Goal: Task Accomplishment & Management: Complete application form

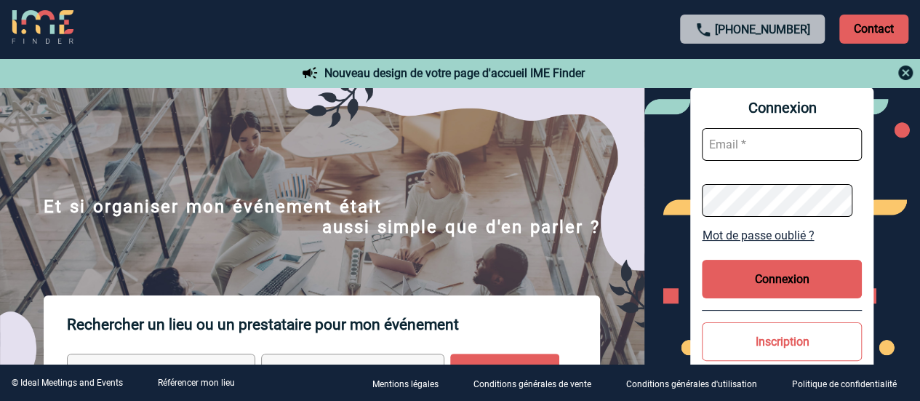
type input "laura.bartier@sogeti.com"
click at [759, 274] on button "Connexion" at bounding box center [782, 279] width 160 height 39
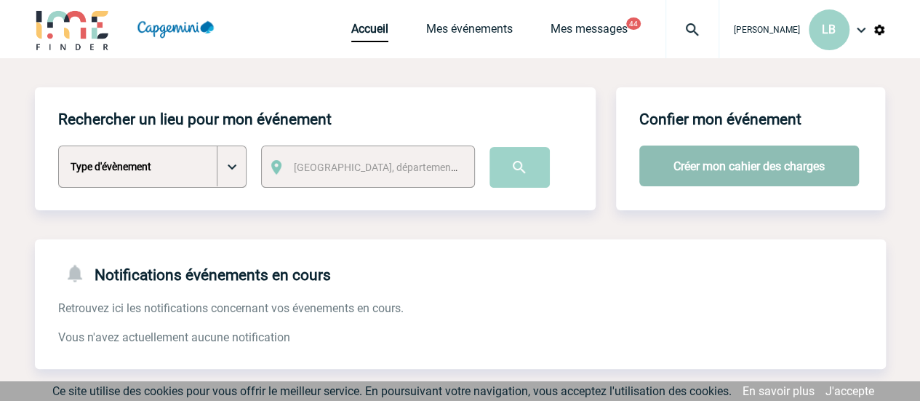
click at [706, 172] on button "Créer mon cahier des charges" at bounding box center [749, 165] width 220 height 41
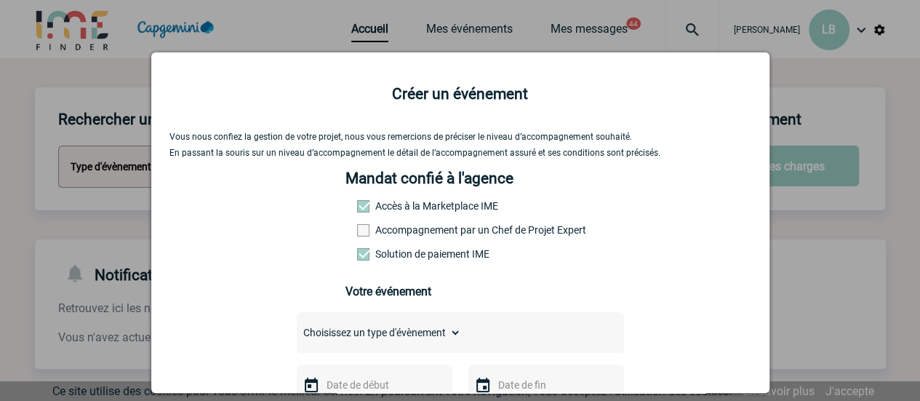
scroll to position [145, 0]
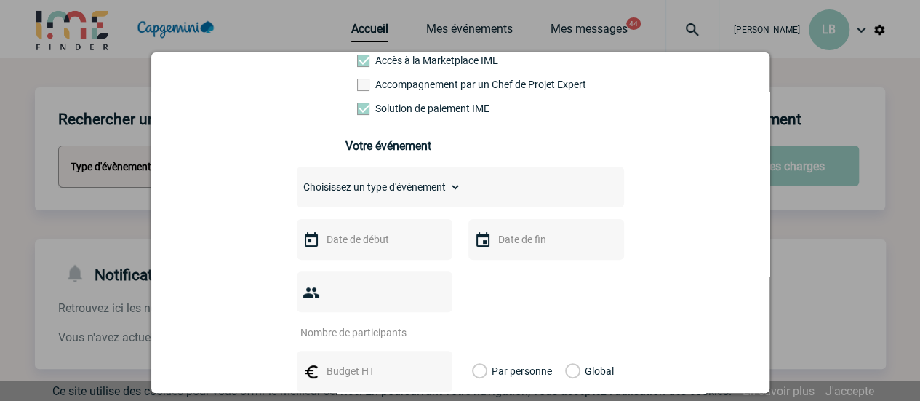
click at [432, 192] on select "Choisissez un type d'évènement Séminaire avec nuitée Séminaire sans nuitée Repa…" at bounding box center [379, 187] width 164 height 20
select select "3"
click at [297, 182] on select "Choisissez un type d'évènement Séminaire avec nuitée Séminaire sans nuitée Repa…" at bounding box center [379, 187] width 164 height 20
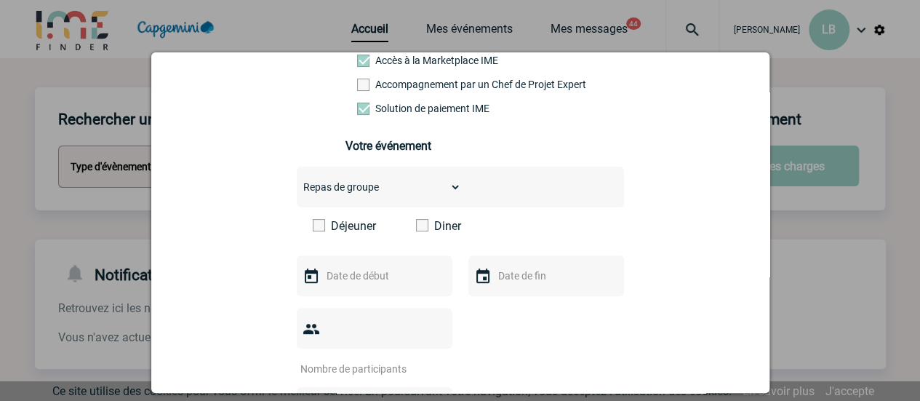
click at [345, 238] on div "Déjeuner Diner" at bounding box center [460, 231] width 327 height 25
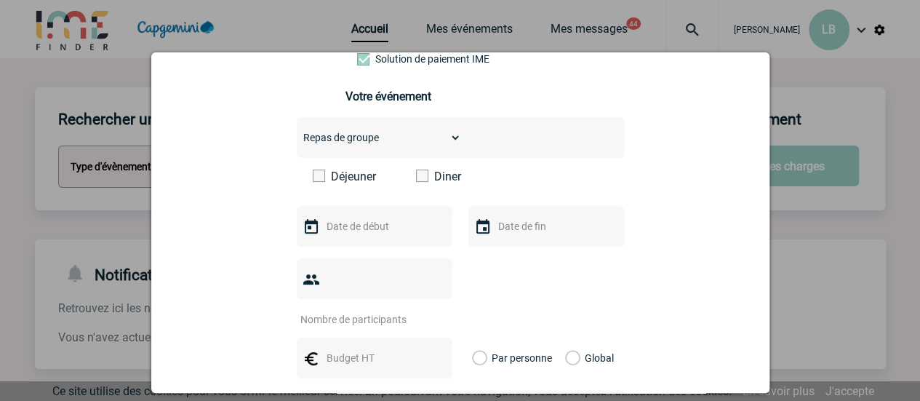
scroll to position [218, 0]
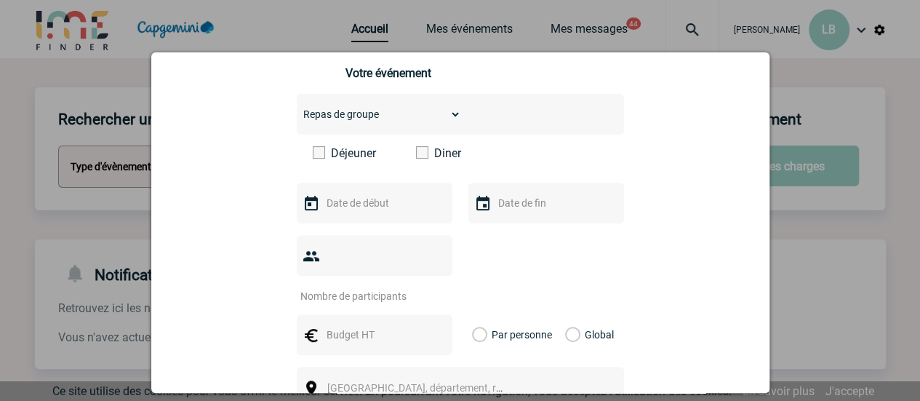
click at [319, 160] on label "Déjeuner" at bounding box center [355, 153] width 84 height 14
click at [352, 201] on input "text" at bounding box center [373, 203] width 100 height 19
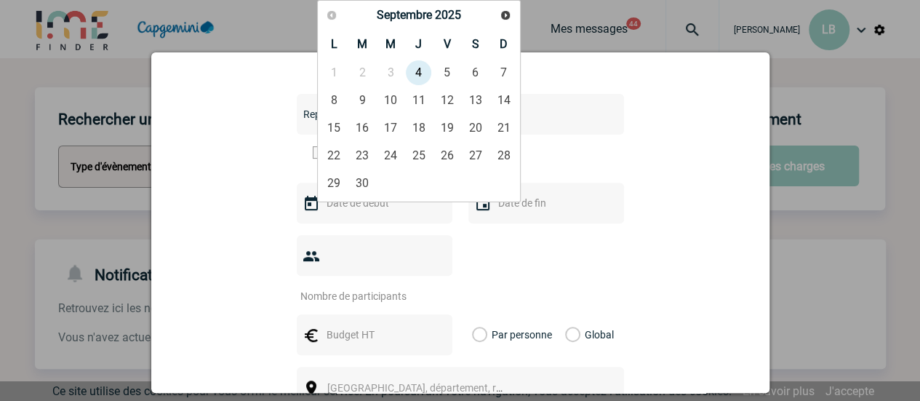
click at [314, 158] on span at bounding box center [319, 152] width 12 height 12
click at [0, 0] on input "Déjeuner" at bounding box center [0, 0] width 0 height 0
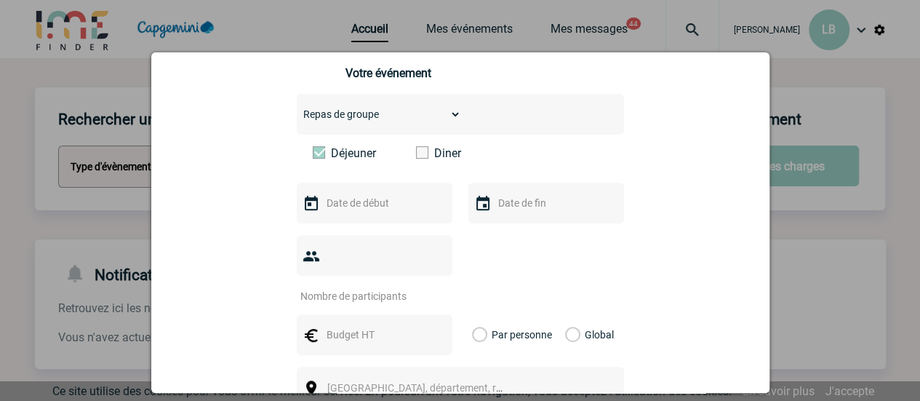
click at [354, 199] on div at bounding box center [375, 203] width 156 height 41
click at [370, 212] on input "text" at bounding box center [373, 203] width 100 height 19
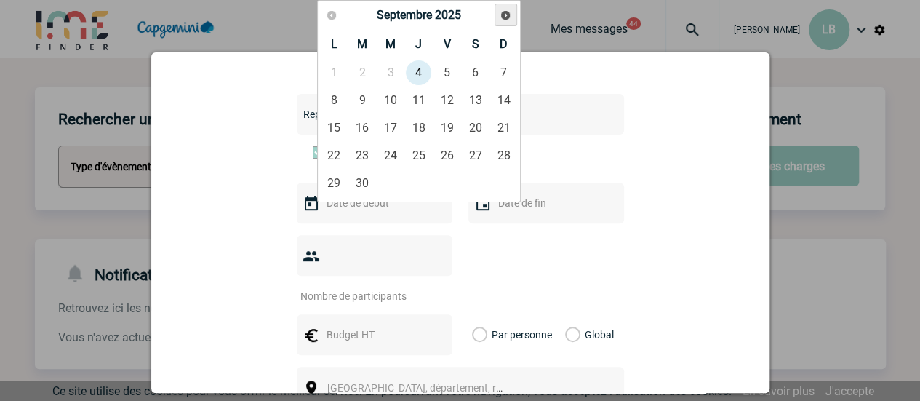
click at [502, 17] on span "Suivant" at bounding box center [506, 15] width 12 height 12
click at [421, 101] on link "9" at bounding box center [418, 100] width 27 height 26
type input "09-10-2025"
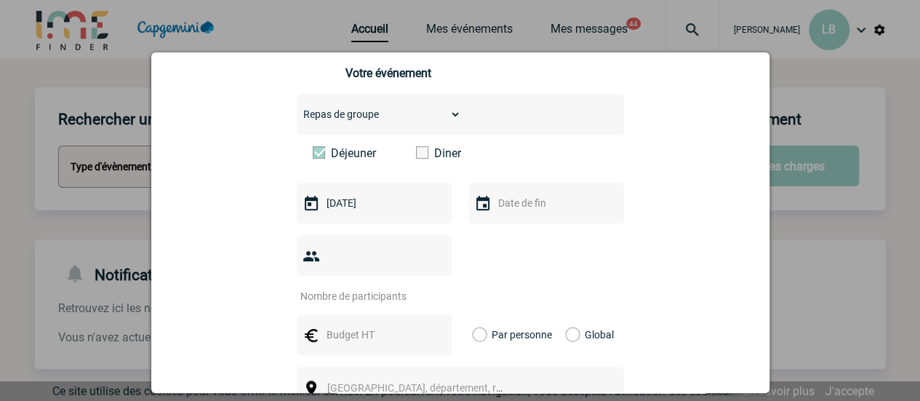
click at [534, 209] on input "text" at bounding box center [545, 203] width 100 height 19
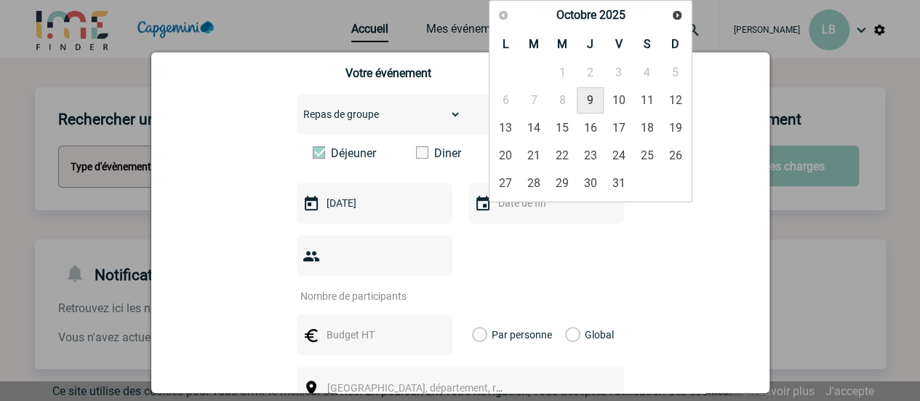
click at [591, 97] on link "9" at bounding box center [590, 100] width 27 height 26
type input "09-10-2025"
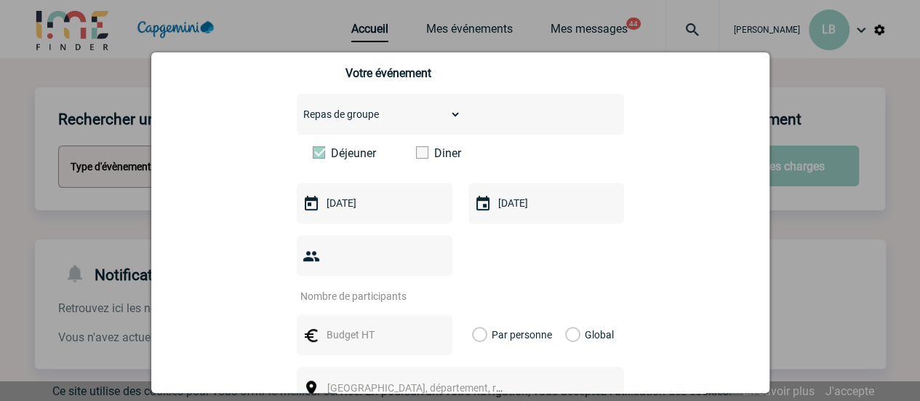
scroll to position [291, 0]
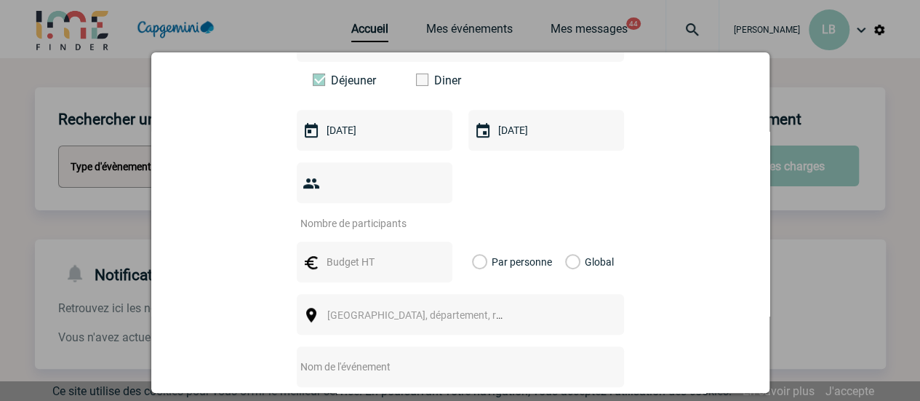
click at [367, 214] on input "number" at bounding box center [365, 223] width 137 height 19
type input "35"
click at [360, 252] on input "text" at bounding box center [373, 261] width 100 height 19
type input "28"
click at [474, 242] on label "Par personne" at bounding box center [480, 262] width 16 height 41
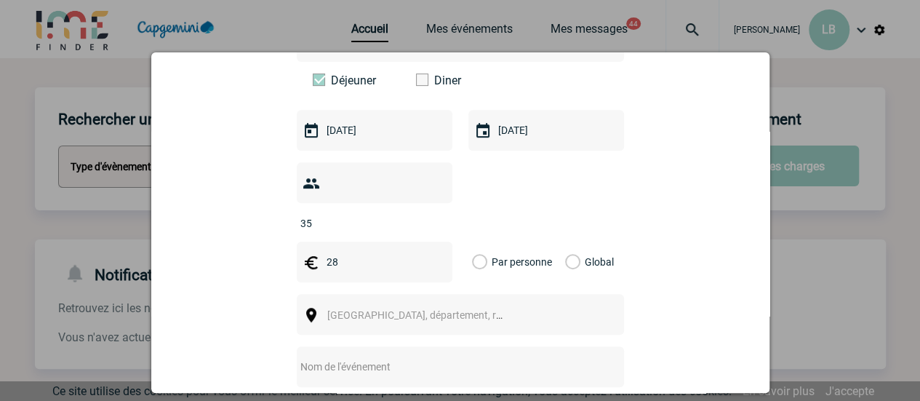
click at [0, 0] on input "Par personne" at bounding box center [0, 0] width 0 height 0
click at [436, 294] on div "Ville, département, région..." at bounding box center [460, 314] width 327 height 41
click at [428, 309] on span "Ville, département, région..." at bounding box center [428, 315] width 202 height 12
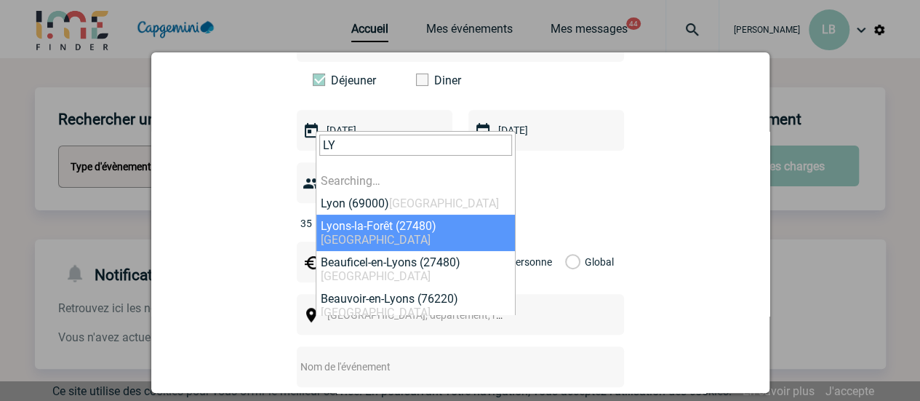
type input "L"
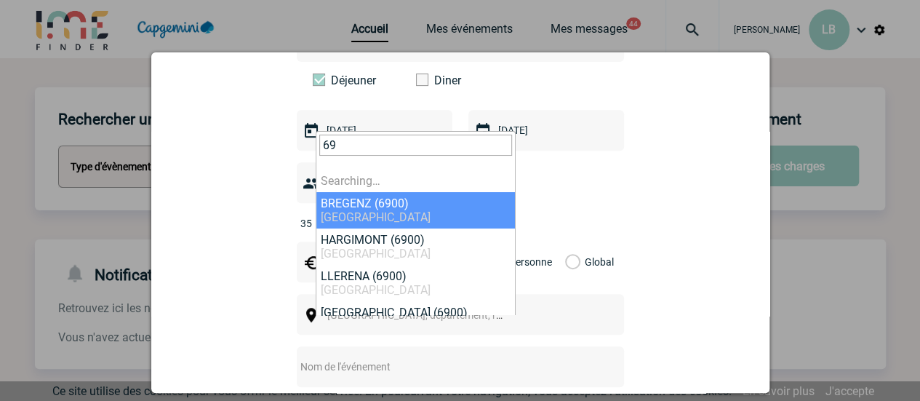
type input "6"
type input "Y"
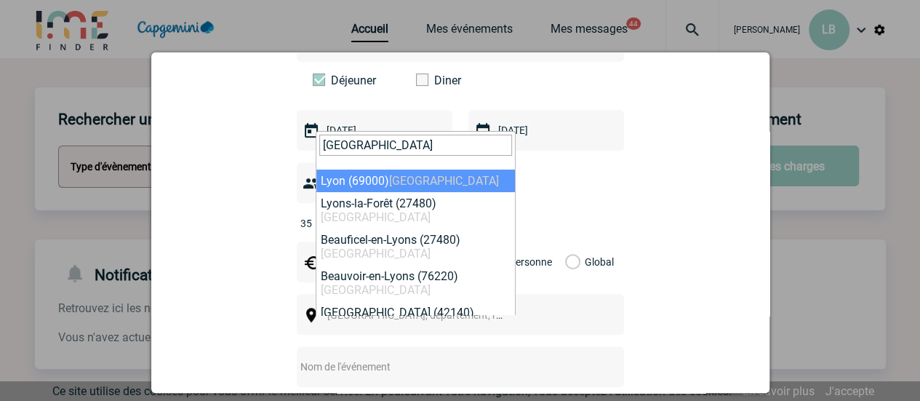
type input "LYON"
select select "36544"
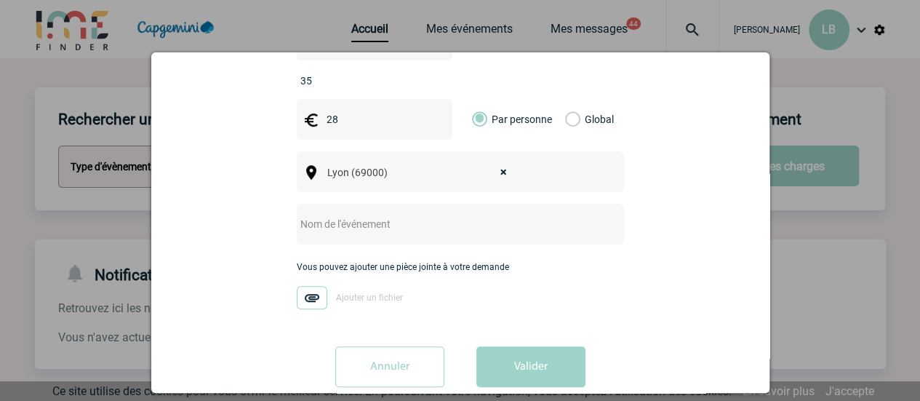
scroll to position [436, 0]
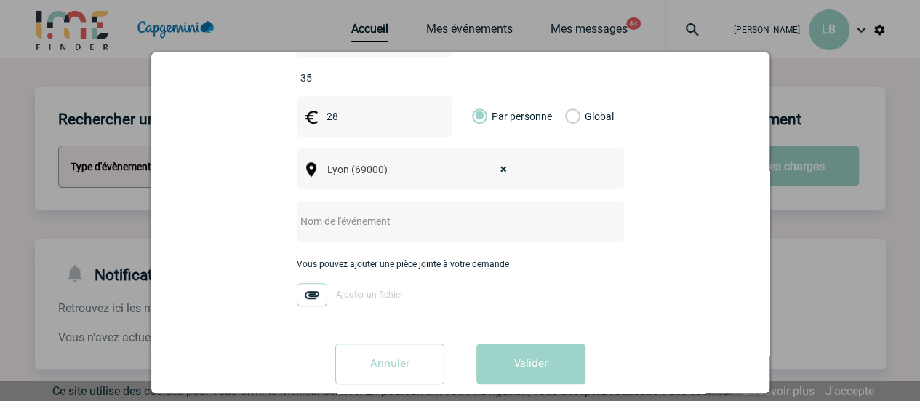
click at [343, 212] on input "text" at bounding box center [441, 221] width 289 height 19
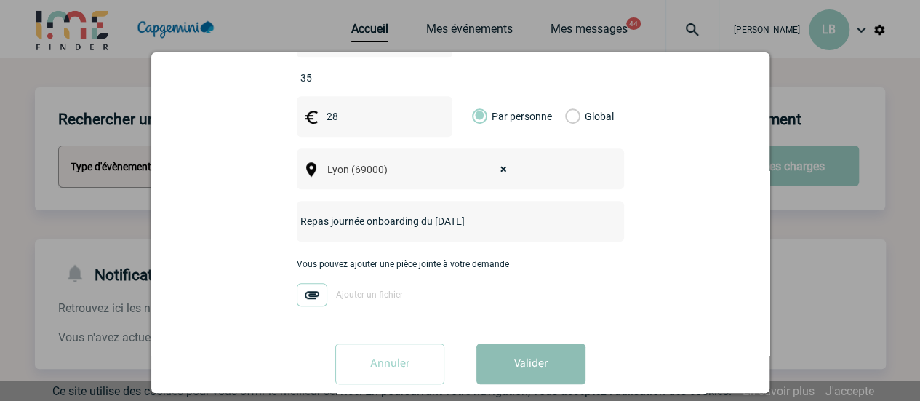
type input "Repas journée onboarding du 9 octobre 2025"
click at [546, 346] on button "Valider" at bounding box center [530, 363] width 109 height 41
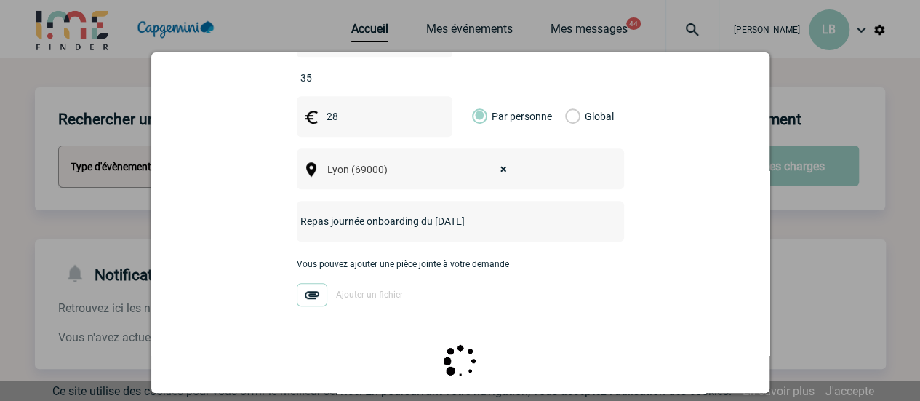
scroll to position [0, 0]
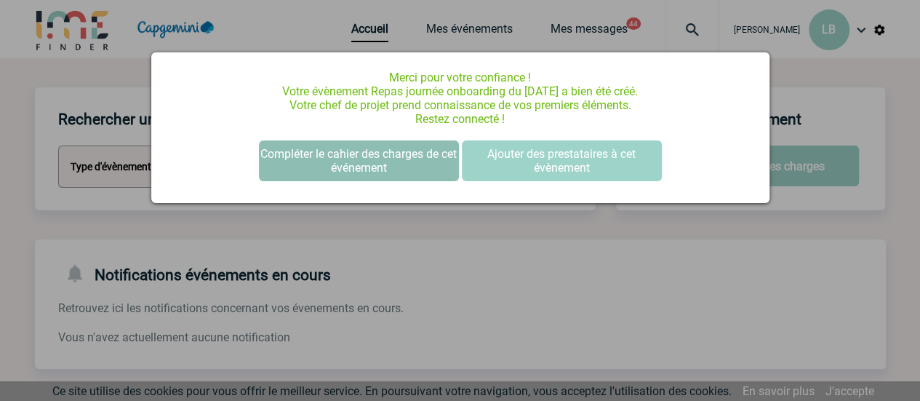
click at [426, 161] on button "Compléter le cahier des charges de cet événement" at bounding box center [359, 160] width 200 height 41
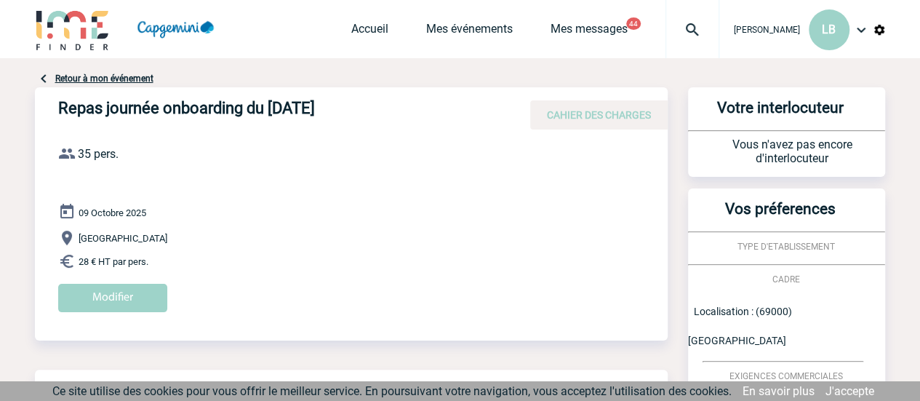
click at [590, 21] on div "Accueil Mes événements Mes messages 44 Projet, client Projet, client" at bounding box center [535, 29] width 368 height 58
click at [595, 31] on link "Mes messages" at bounding box center [589, 32] width 77 height 20
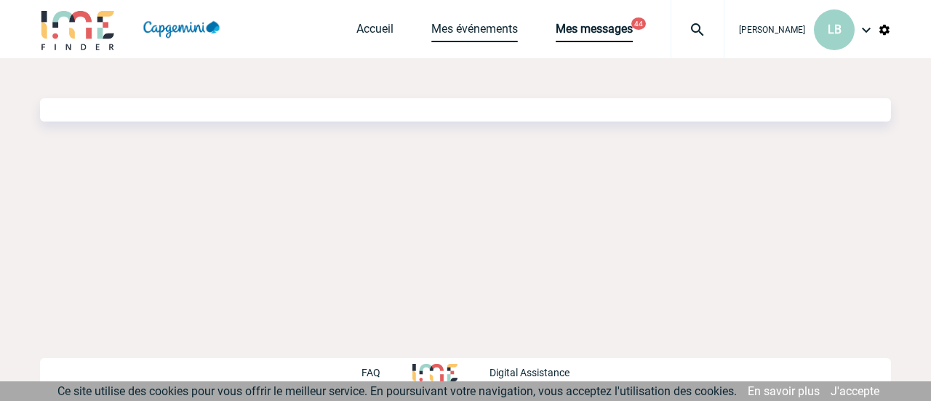
click at [469, 31] on link "Mes événements" at bounding box center [474, 32] width 87 height 20
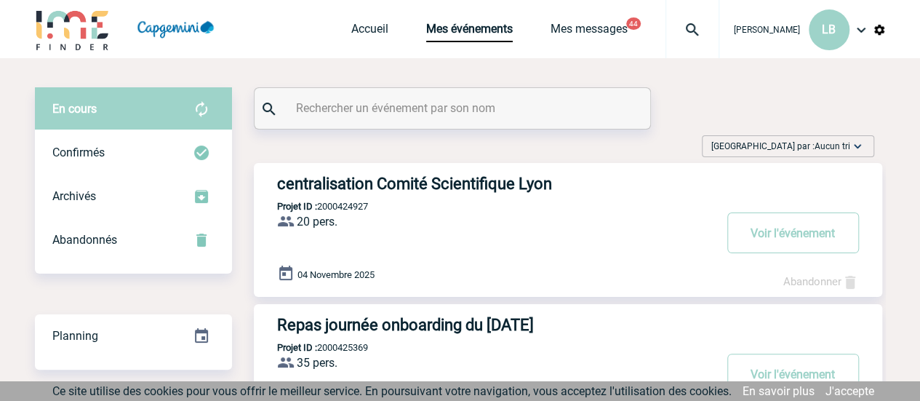
scroll to position [73, 0]
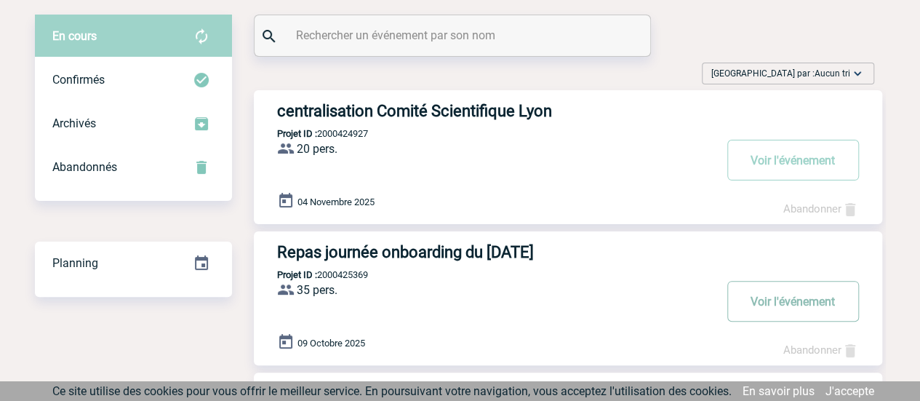
click at [767, 302] on button "Voir l'événement" at bounding box center [793, 301] width 132 height 41
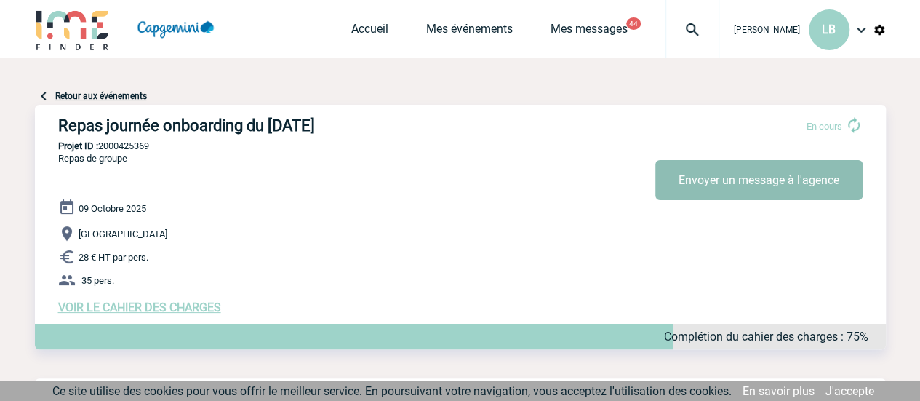
click at [729, 179] on button "Envoyer un message à l'agence" at bounding box center [758, 180] width 207 height 40
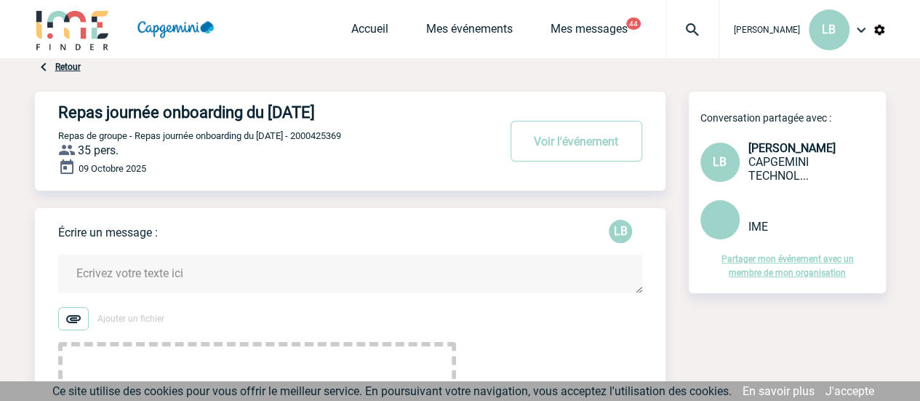
click at [281, 270] on textarea at bounding box center [350, 274] width 584 height 39
type textarea "b"
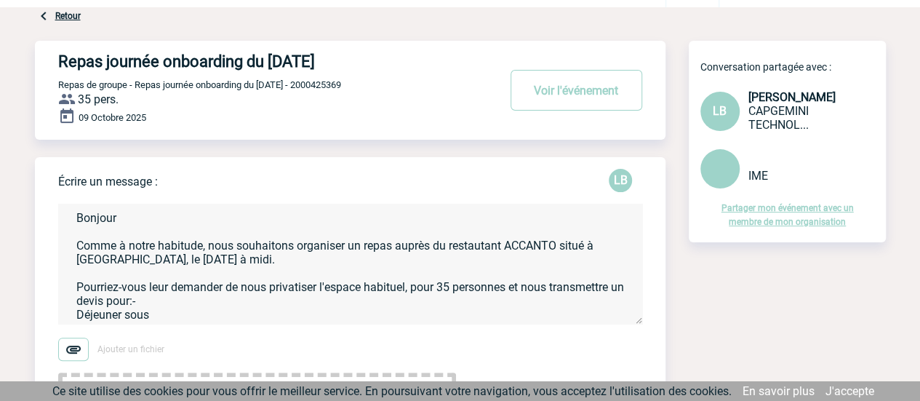
scroll to position [73, 0]
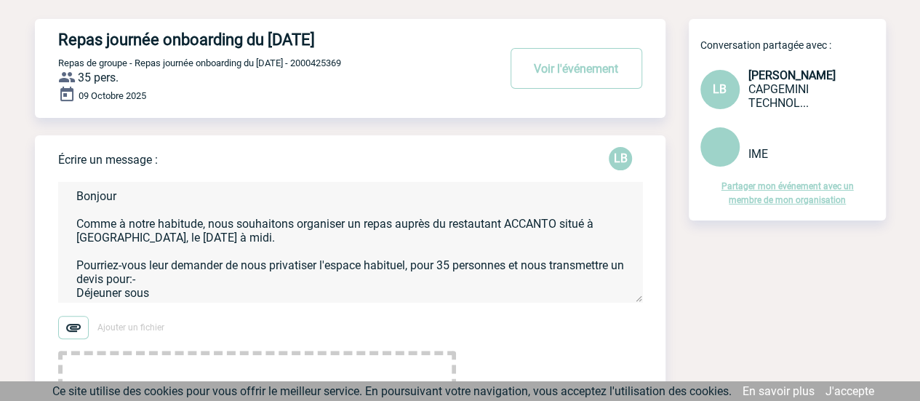
click at [231, 279] on textarea "Bonjour Comme à notre habitude, nous souhaitons organiser un repas auprès du re…" at bounding box center [350, 242] width 584 height 120
click at [74, 299] on textarea "Bonjour Comme à notre habitude, nous souhaitons organiser un repas auprès du re…" at bounding box center [350, 242] width 584 height 120
click at [72, 296] on textarea "Bonjour Comme à notre habitude, nous souhaitons organiser un repas auprès du re…" at bounding box center [350, 242] width 584 height 120
drag, startPoint x: 178, startPoint y: 298, endPoint x: 81, endPoint y: 293, distance: 96.2
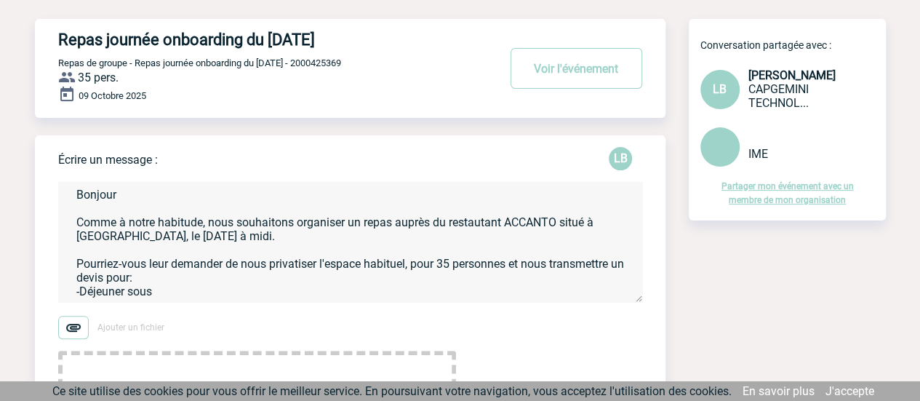
click at [81, 293] on textarea "Bonjour Comme à notre habitude, nous souhaitons organiser un repas auprès du re…" at bounding box center [350, 242] width 584 height 120
paste textarea "o Déjeuner sous forme de buffet cocktail déjeunatoire o Une boisson par personn…"
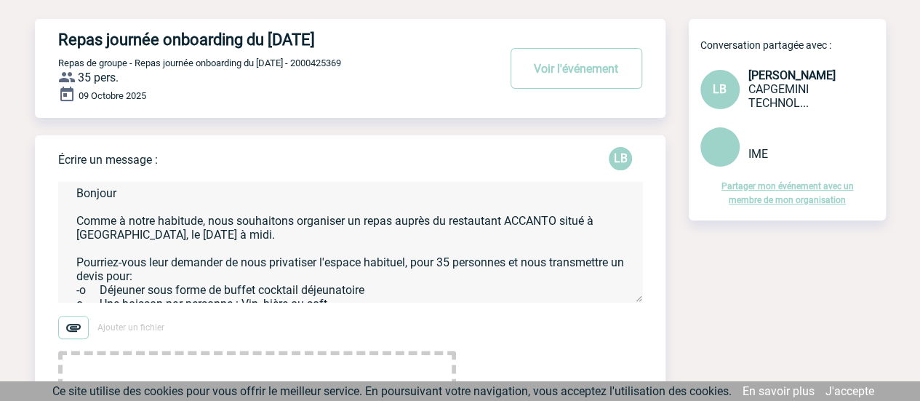
scroll to position [32, 0]
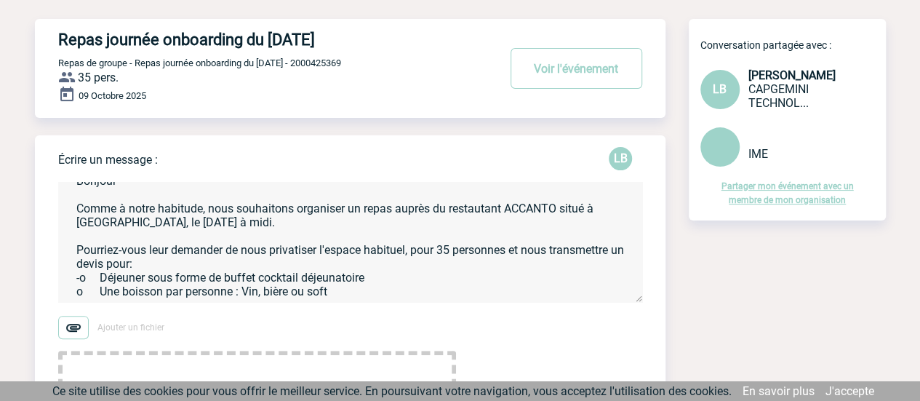
click at [95, 276] on textarea "Bonjour Comme à notre habitude, nous souhaitons organiser un repas auprès du re…" at bounding box center [350, 242] width 584 height 120
click at [97, 271] on textarea "Bonjour Comme à notre habitude, nous souhaitons organiser un repas auprès du re…" at bounding box center [350, 242] width 584 height 120
click at [100, 281] on textarea "Bonjour Comme à notre habitude, nous souhaitons organiser un repas auprès du re…" at bounding box center [350, 242] width 584 height 120
click at [352, 282] on textarea "Bonjour Comme à notre habitude, nous souhaitons organiser un repas auprès du re…" at bounding box center [350, 242] width 584 height 120
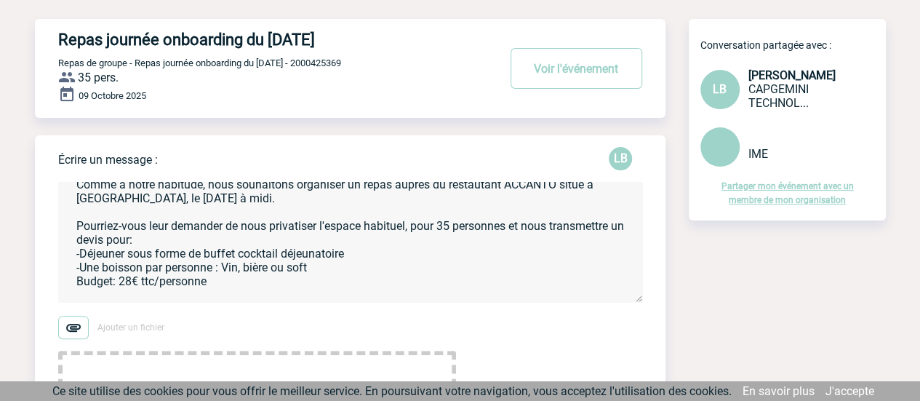
scroll to position [0, 0]
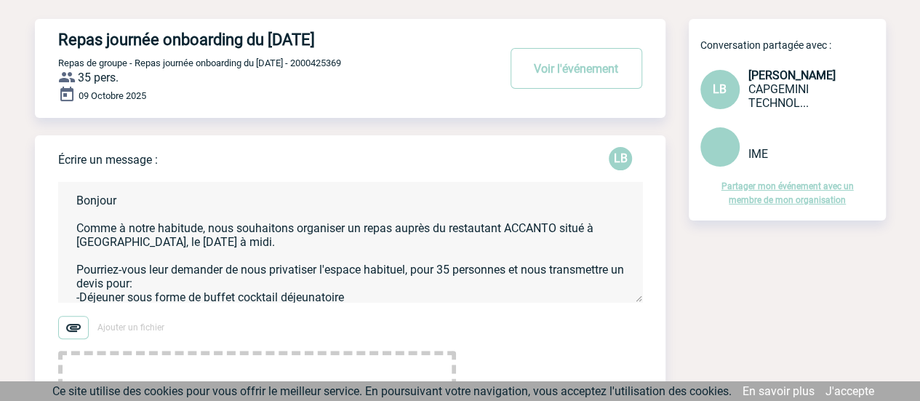
click at [563, 230] on textarea "Bonjour Comme à notre habitude, nous souhaitons organiser un repas auprès du re…" at bounding box center [350, 242] width 584 height 120
click at [101, 246] on textarea "Bonjour Comme à notre habitude, nous souhaitons organiser un repas auprès du re…" at bounding box center [350, 242] width 584 height 120
click at [256, 199] on textarea "Bonjour Comme à notre habitude, nous souhaitons organiser un repas auprès du re…" at bounding box center [350, 242] width 584 height 120
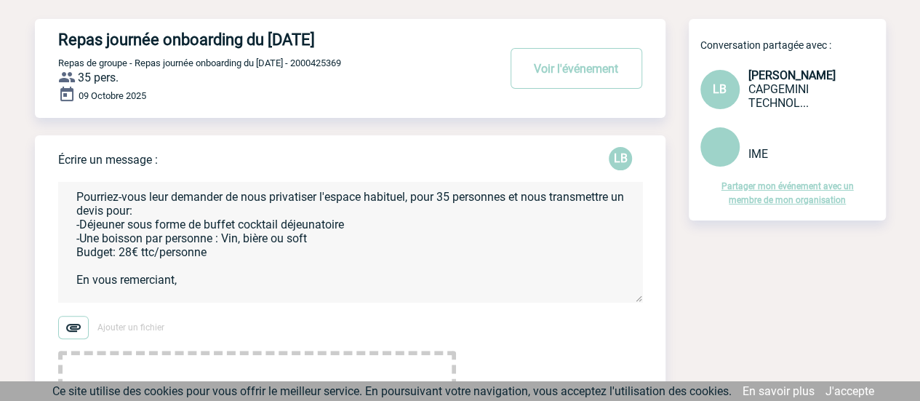
click at [530, 197] on textarea "Bonjour à tous, Comme à notre habitude, nous souhaitons organiser un repas aupr…" at bounding box center [350, 242] width 584 height 120
click at [527, 201] on textarea "Bonjour à tous, Comme à notre habitude, nous souhaitons organiser un repas aupr…" at bounding box center [350, 242] width 584 height 120
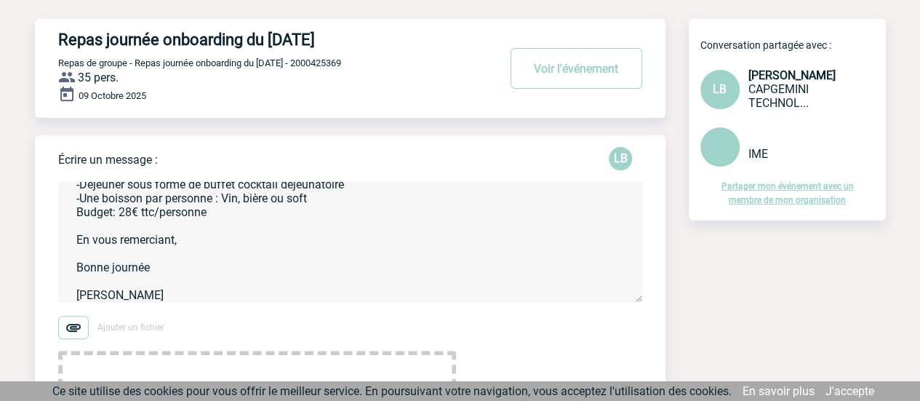
scroll to position [134, 0]
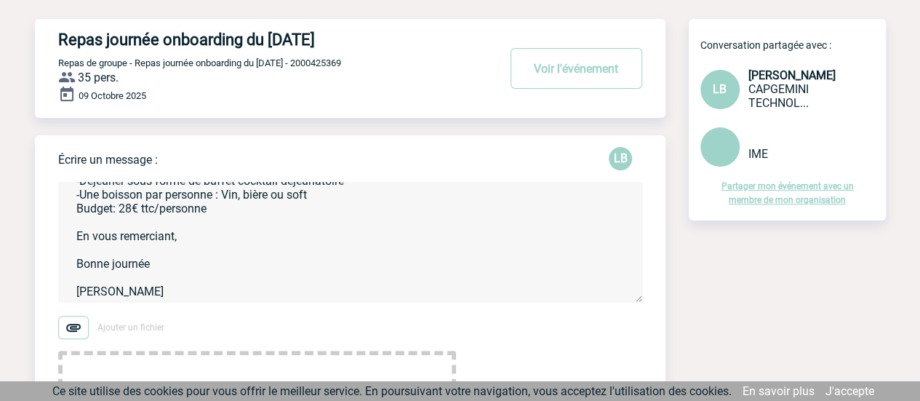
click at [212, 225] on textarea "Bonjour à tous, Comme à notre habitude, nous souhaitons organiser un repas aupr…" at bounding box center [350, 242] width 584 height 120
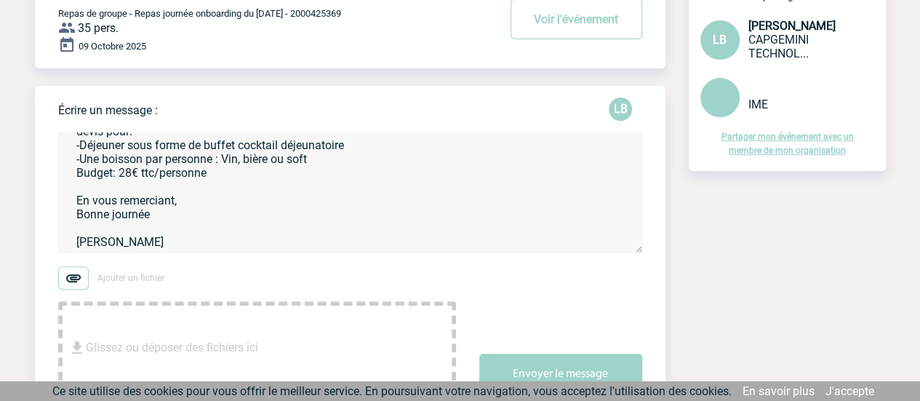
scroll to position [145, 0]
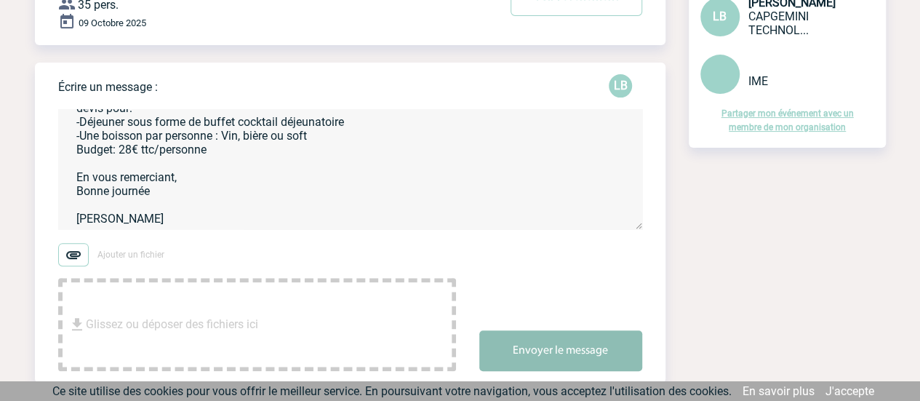
type textarea "Bonjour à tous, Comme à notre habitude, nous souhaitons organiser un repas aupr…"
click at [542, 356] on button "Envoyer le message" at bounding box center [560, 350] width 163 height 41
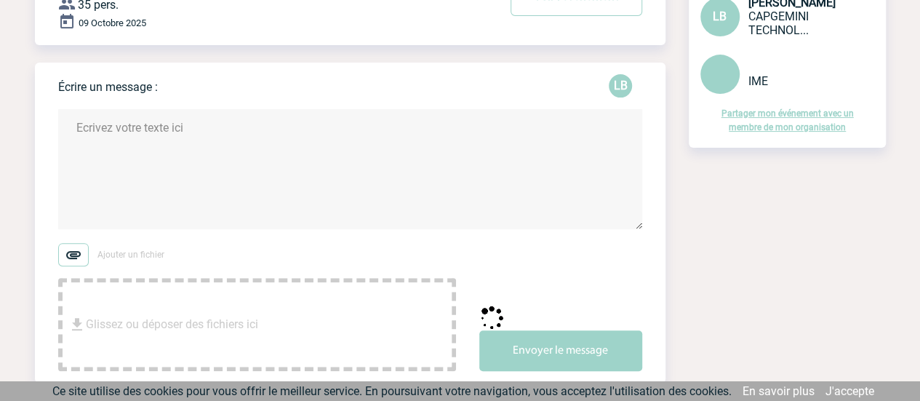
scroll to position [0, 0]
click at [761, 125] on link "Partager mon événement avec un membre de mon organisation" at bounding box center [788, 120] width 132 height 24
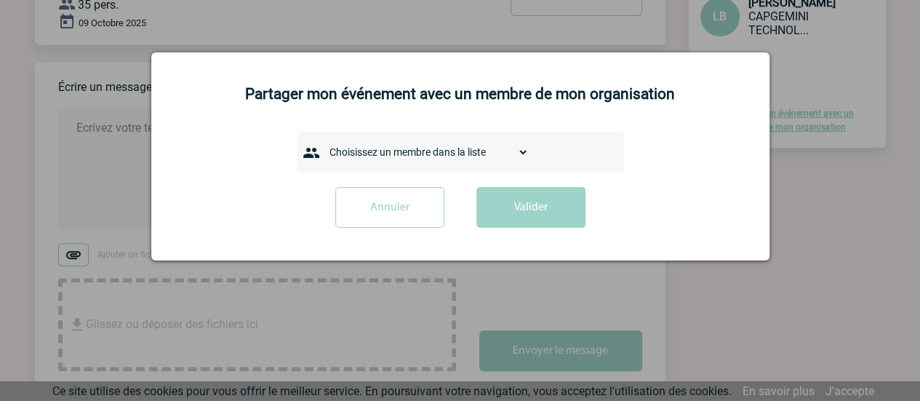
click at [392, 143] on select "Choisissez un membre dans la liste AANGOUR Sana ABICHOU Ghassen ABIDI Maïsa ABI…" at bounding box center [426, 152] width 206 height 20
select select "103958"
click at [687, 135] on div "Choisissez un membre dans la liste AANGOUR Sana ABICHOU Ghassen ABIDI Maïsa ABI…" at bounding box center [460, 152] width 582 height 41
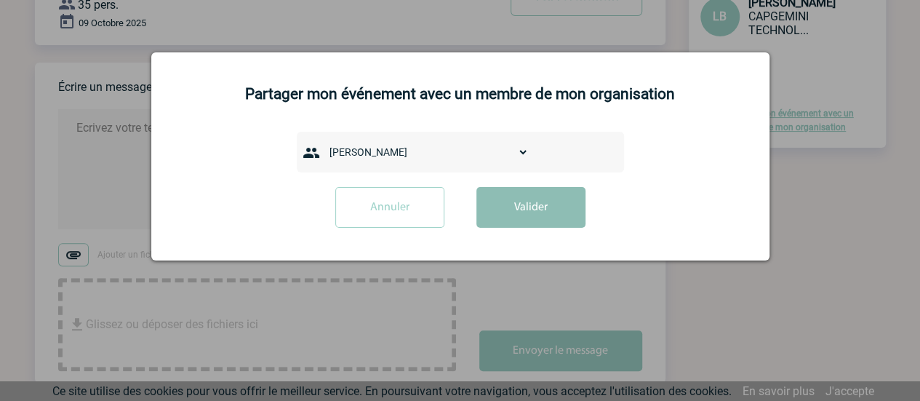
click at [541, 207] on button "Valider" at bounding box center [530, 207] width 109 height 41
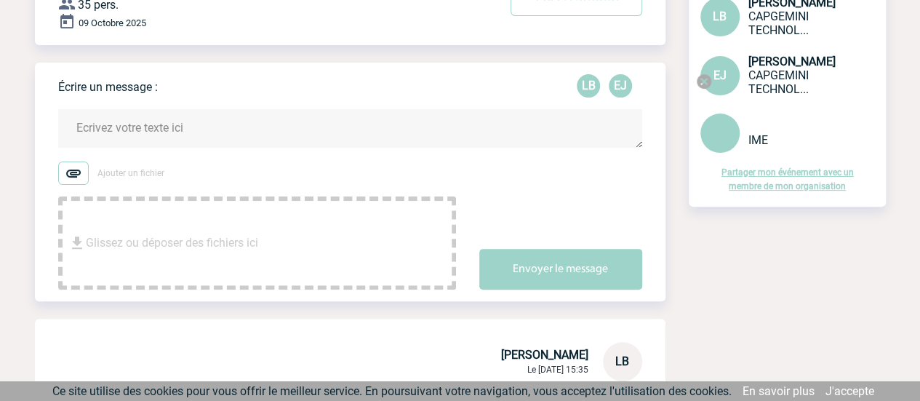
click at [763, 180] on div "Partager mon événement avec un membre de mon organisation" at bounding box center [787, 169] width 197 height 32
click at [786, 184] on link "Partager mon événement avec un membre de mon organisation" at bounding box center [788, 179] width 132 height 24
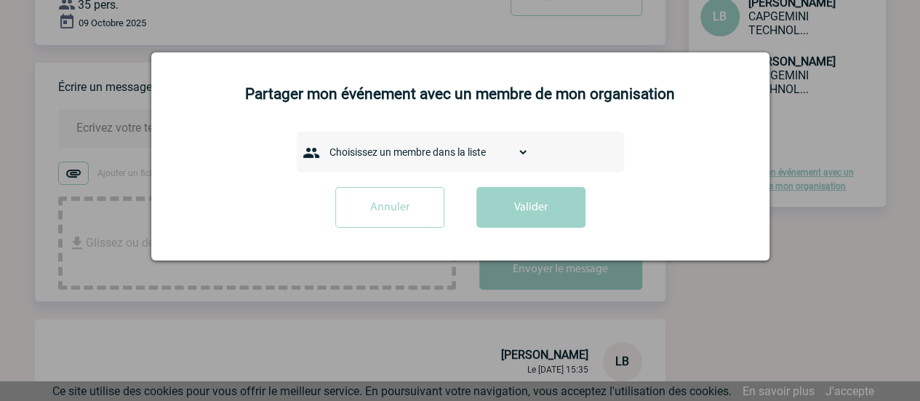
click at [394, 153] on select "Choisissez un membre dans la liste AANGOUR Sana ABICHOU Ghassen ABIDI Maïsa ABI…" at bounding box center [426, 152] width 206 height 20
select select "130711"
click at [706, 163] on div "Choisissez un membre dans la liste AANGOUR Sana ABICHOU Ghassen ABIDI Maïsa ABI…" at bounding box center [460, 152] width 582 height 41
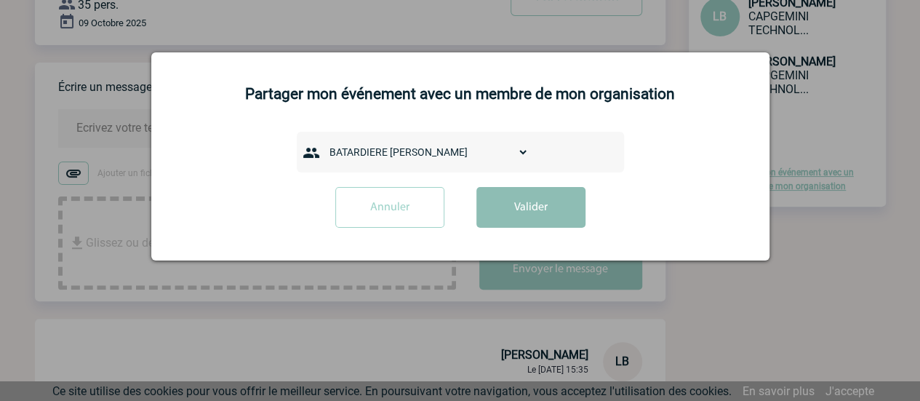
click at [576, 199] on button "Valider" at bounding box center [530, 207] width 109 height 41
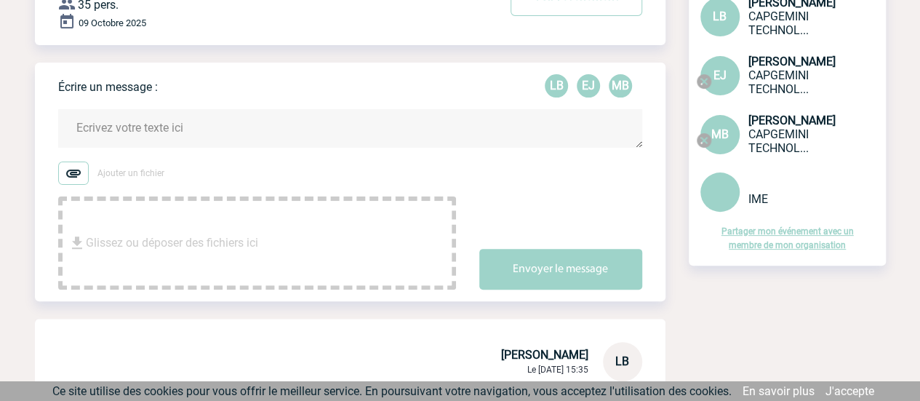
click at [762, 239] on link "Partager mon événement avec un membre de mon organisation" at bounding box center [788, 238] width 132 height 24
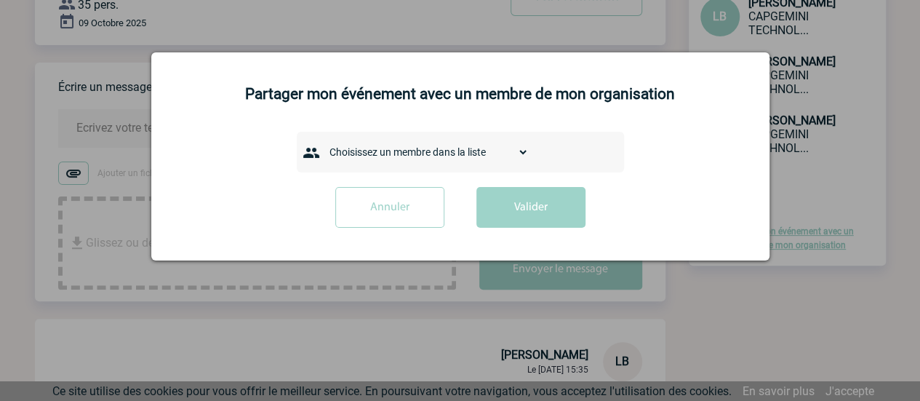
click at [402, 152] on select "Choisissez un membre dans la liste AANGOUR Sana ABICHOU Ghassen ABIDI Maïsa ABI…" at bounding box center [426, 152] width 206 height 20
click at [634, 168] on div "Choisissez un membre dans la liste AANGOUR Sana ABICHOU Ghassen ABIDI Maïsa ABI…" at bounding box center [460, 152] width 582 height 41
click at [369, 145] on select "Choisissez un membre dans la liste AANGOUR Sana ABICHOU Ghassen ABIDI Maïsa ABI…" at bounding box center [426, 152] width 206 height 20
select select "115803"
click at [323, 143] on select "Choisissez un membre dans la liste AANGOUR Sana ABICHOU Ghassen ABIDI Maïsa ABI…" at bounding box center [426, 152] width 206 height 20
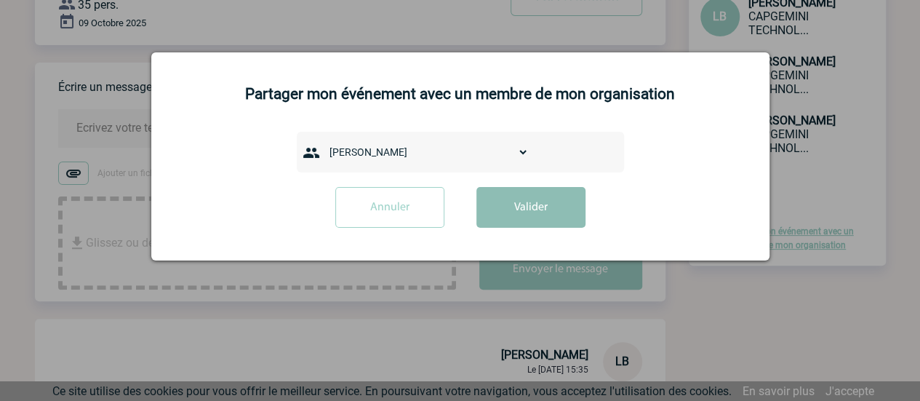
click at [551, 212] on button "Valider" at bounding box center [530, 207] width 109 height 41
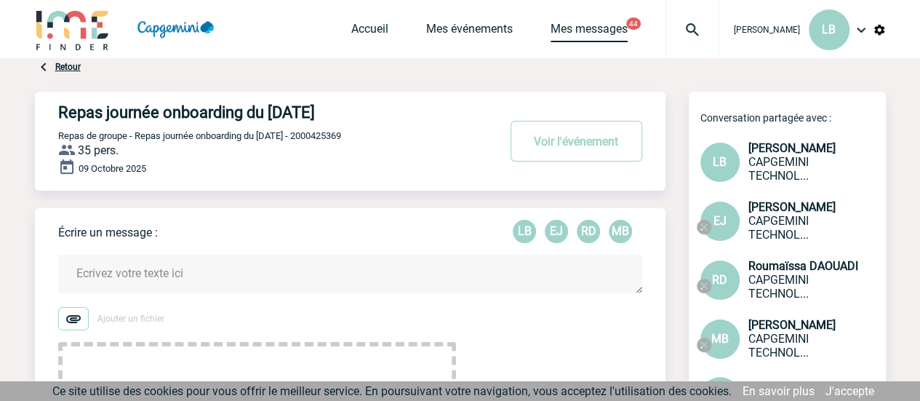
click at [600, 34] on link "Mes messages" at bounding box center [589, 32] width 77 height 20
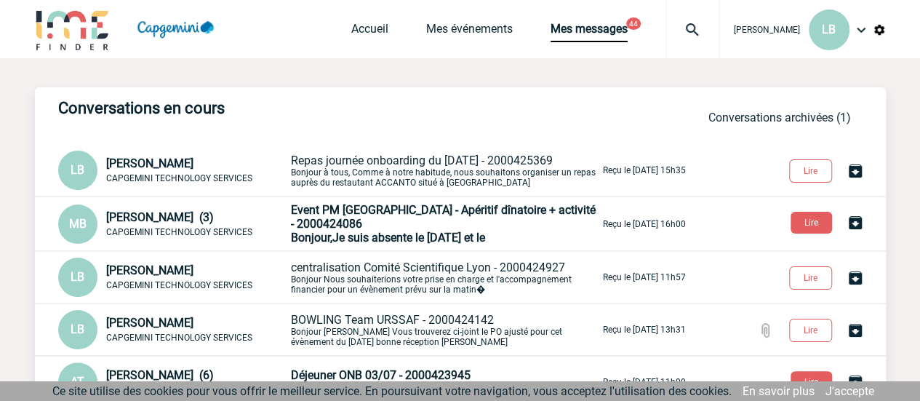
click at [368, 16] on div "Accueil Mes événements Mes messages 44 Projet, client Projet, client" at bounding box center [535, 29] width 368 height 58
click at [373, 38] on link "Accueil" at bounding box center [369, 32] width 37 height 20
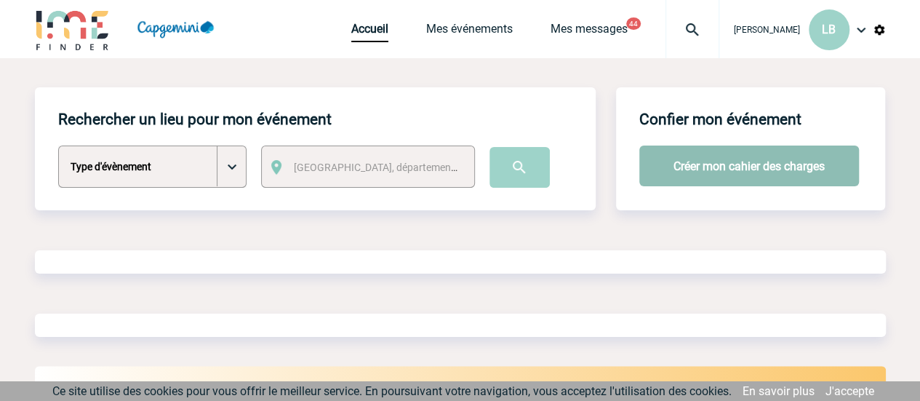
click at [690, 172] on button "Créer mon cahier des charges" at bounding box center [749, 165] width 220 height 41
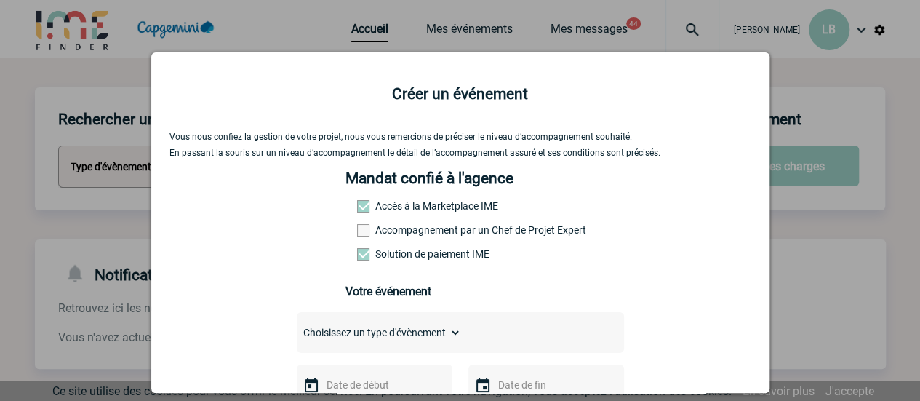
scroll to position [145, 0]
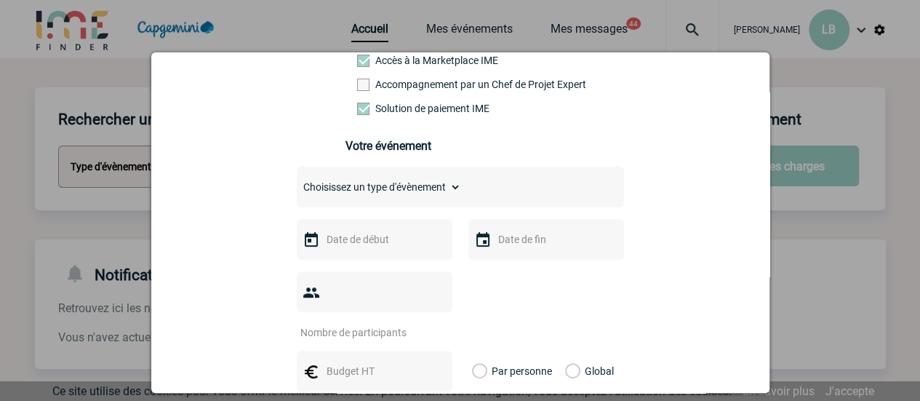
click at [400, 188] on select "Choisissez un type d'évènement Séminaire avec nuitée Séminaire sans nuitée Repa…" at bounding box center [379, 187] width 164 height 20
select select "5"
click at [297, 182] on select "Choisissez un type d'évènement Séminaire avec nuitée Séminaire sans nuitée Repa…" at bounding box center [379, 187] width 164 height 20
click at [375, 246] on input "text" at bounding box center [373, 239] width 100 height 19
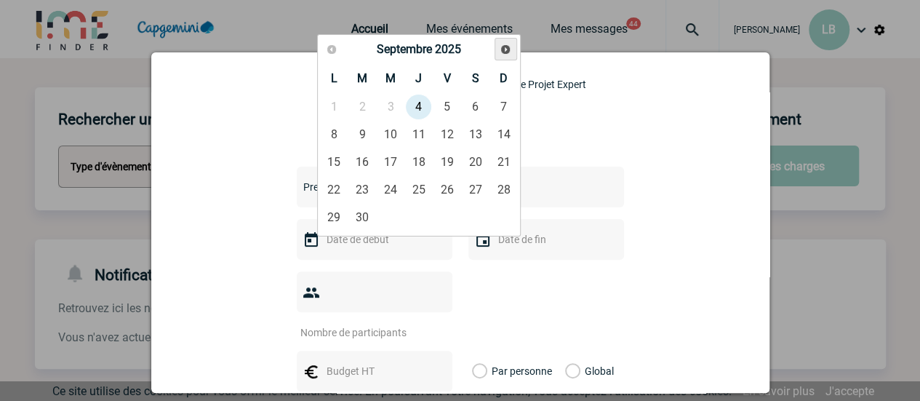
click at [509, 44] on span "Suivant" at bounding box center [506, 50] width 12 height 12
click at [422, 110] on link "4" at bounding box center [418, 107] width 27 height 26
type input "04-12-2025"
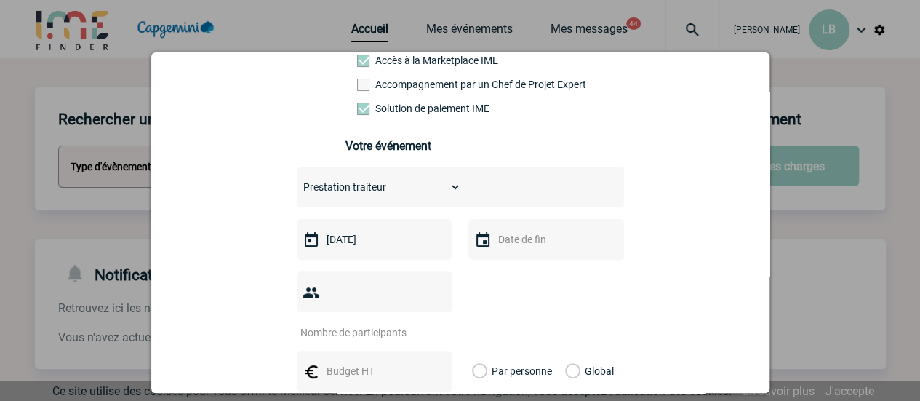
click at [548, 244] on input "text" at bounding box center [545, 239] width 100 height 19
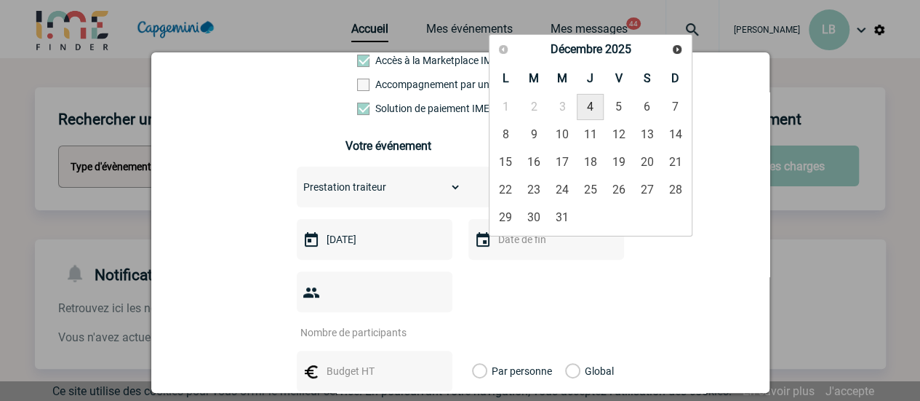
click at [594, 104] on link "4" at bounding box center [590, 107] width 27 height 26
type input "04-12-2025"
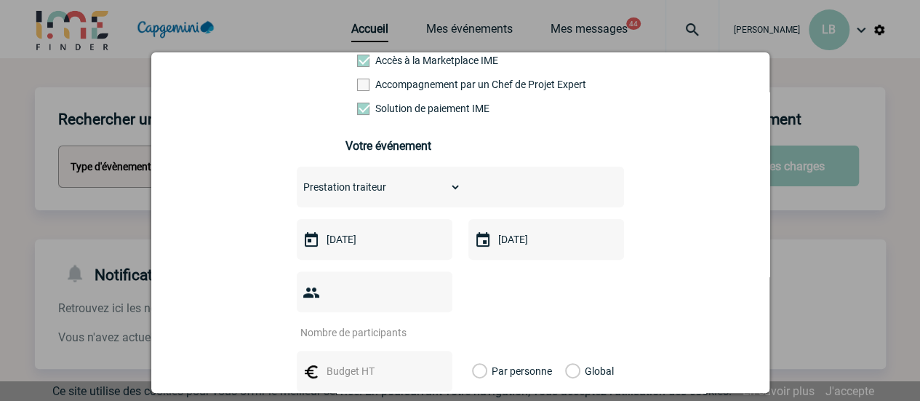
click at [370, 323] on input "number" at bounding box center [365, 332] width 137 height 19
click at [378, 323] on input "number" at bounding box center [365, 332] width 137 height 19
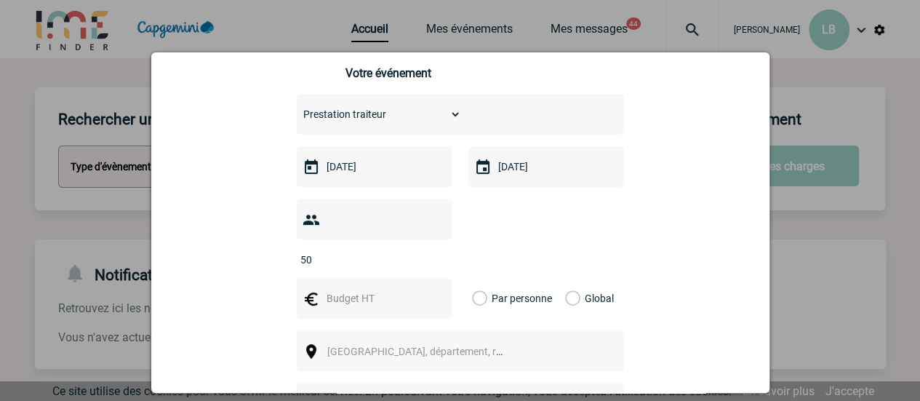
scroll to position [291, 0]
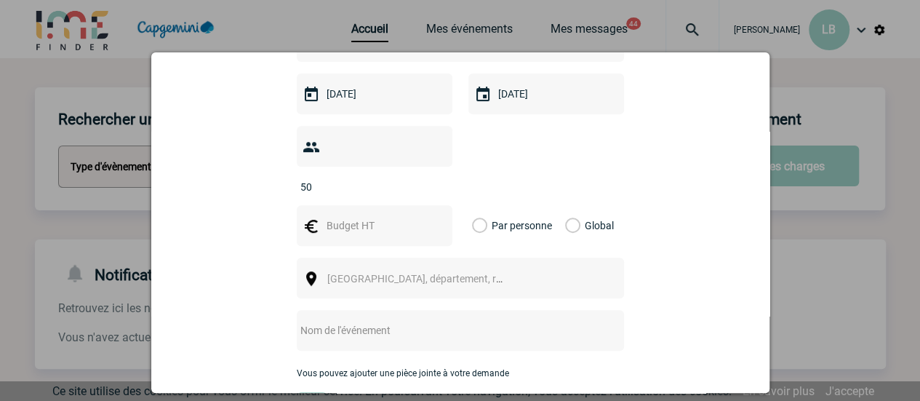
type input "50"
click at [356, 216] on input "text" at bounding box center [373, 225] width 100 height 19
click at [575, 205] on div "Global" at bounding box center [587, 225] width 49 height 41
click at [577, 207] on div "Global" at bounding box center [587, 225] width 49 height 41
click at [565, 205] on label "Global" at bounding box center [569, 225] width 9 height 41
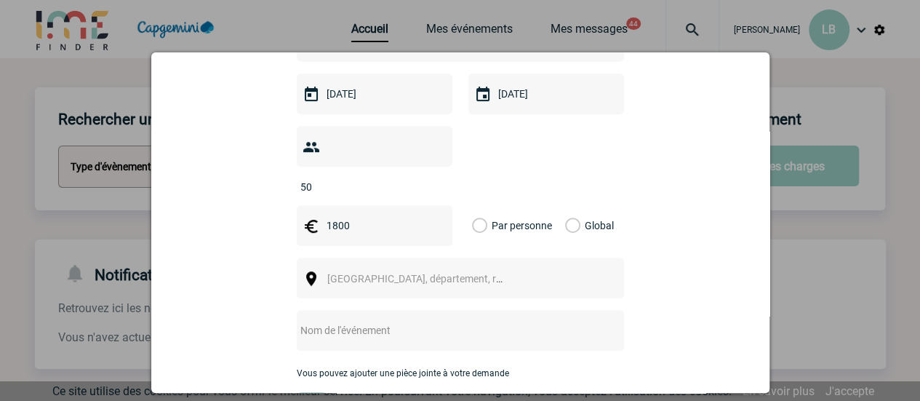
click at [0, 0] on input "Global" at bounding box center [0, 0] width 0 height 0
click at [351, 216] on input "1800" at bounding box center [373, 225] width 100 height 19
type input "&"
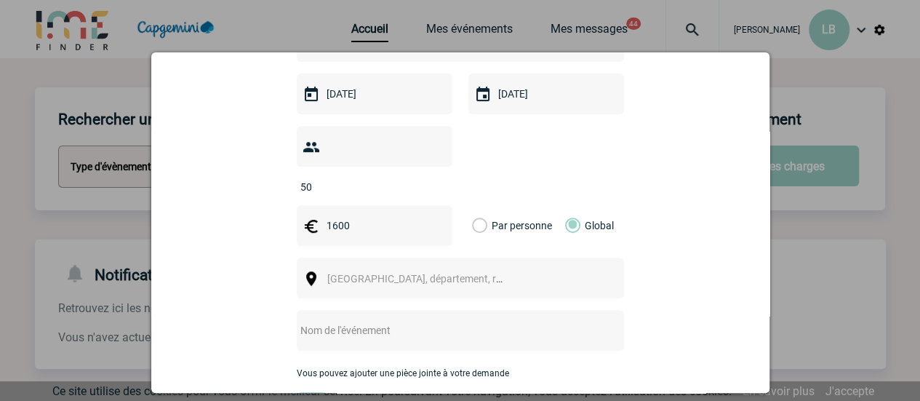
type input "1600"
click at [351, 258] on div "Ville, département, région..." at bounding box center [460, 278] width 327 height 41
click at [351, 273] on span "Ville, département, région..." at bounding box center [428, 279] width 202 height 12
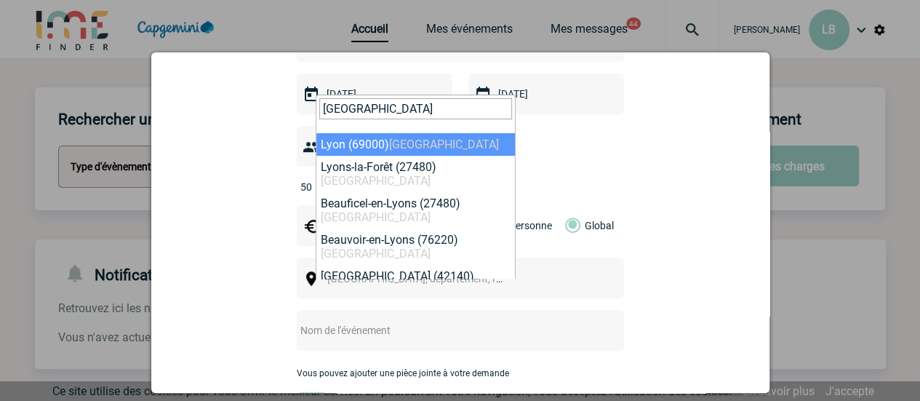
type input "LYON"
select select "36544"
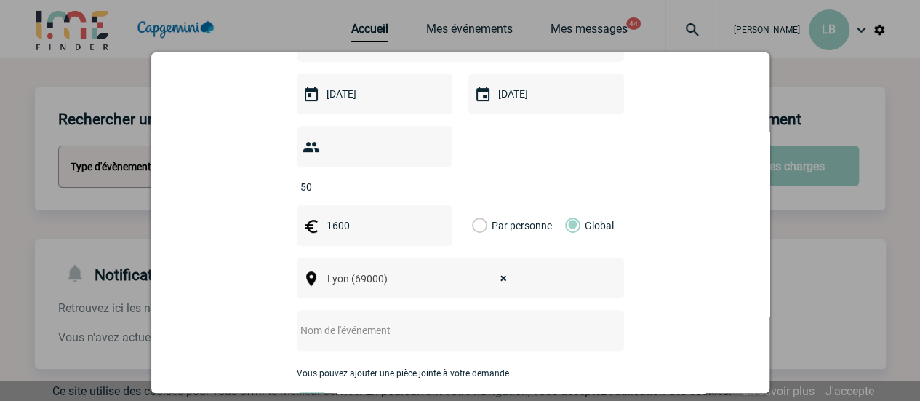
click at [383, 310] on div at bounding box center [460, 330] width 327 height 41
click at [377, 321] on input "text" at bounding box center [441, 330] width 289 height 19
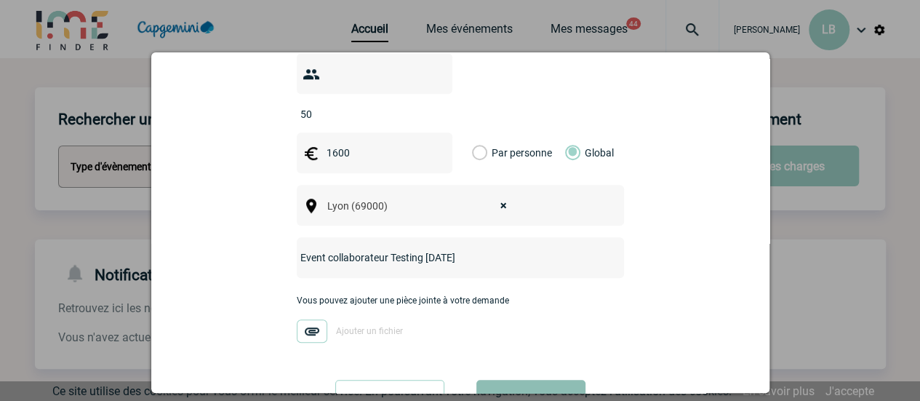
type input "Event collaborateur Testing 4/12/2025"
click at [524, 380] on button "Valider" at bounding box center [530, 400] width 109 height 41
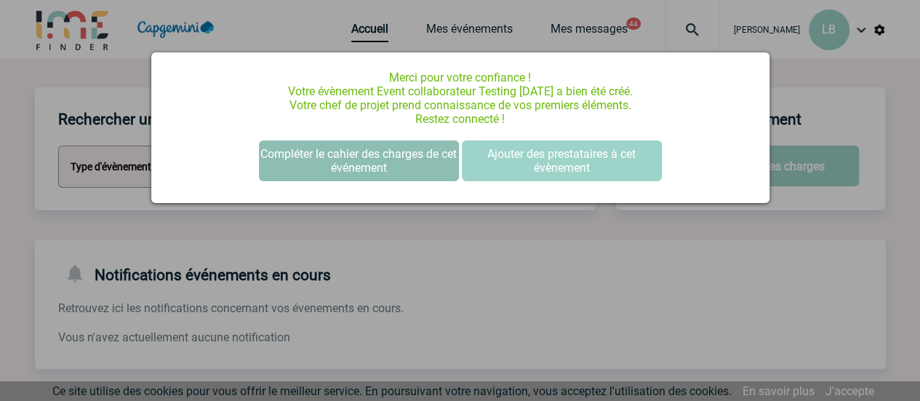
click at [412, 164] on button "Compléter le cahier des charges de cet événement" at bounding box center [359, 160] width 200 height 41
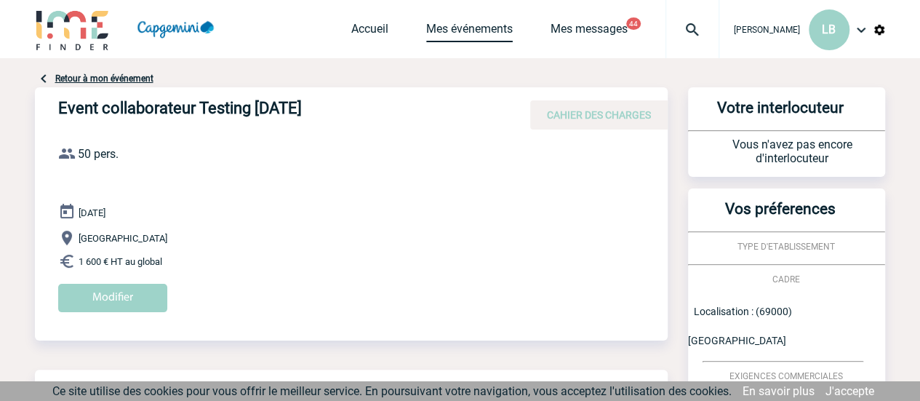
click at [466, 24] on link "Mes événements" at bounding box center [469, 32] width 87 height 20
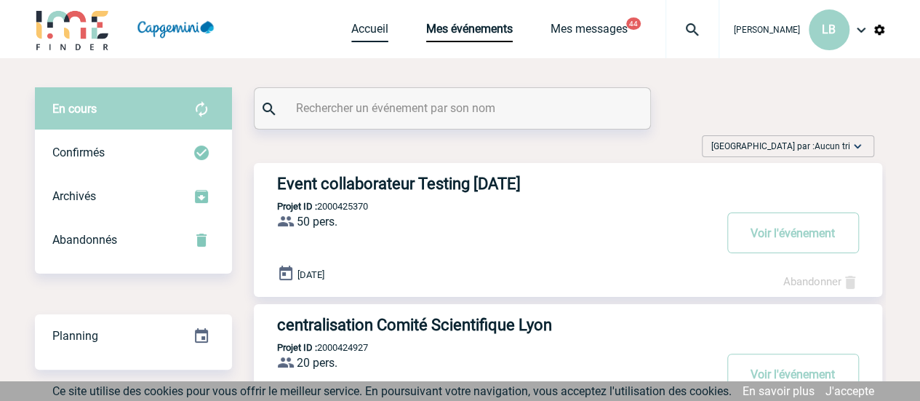
click at [387, 27] on link "Accueil" at bounding box center [369, 32] width 37 height 20
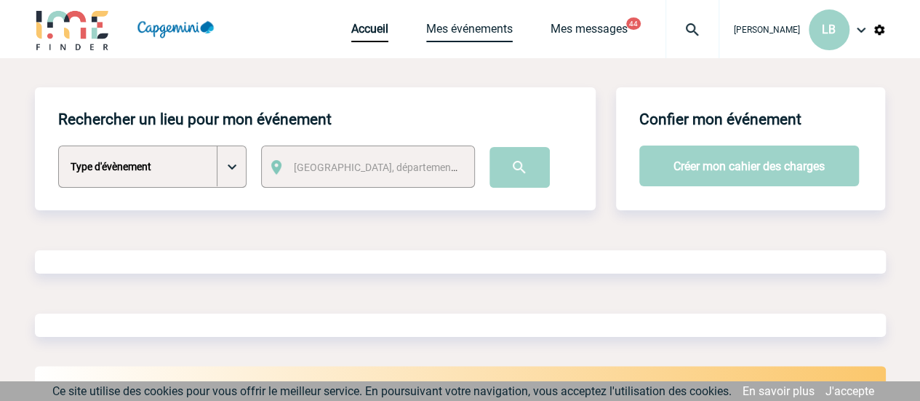
click at [486, 23] on link "Mes événements" at bounding box center [469, 32] width 87 height 20
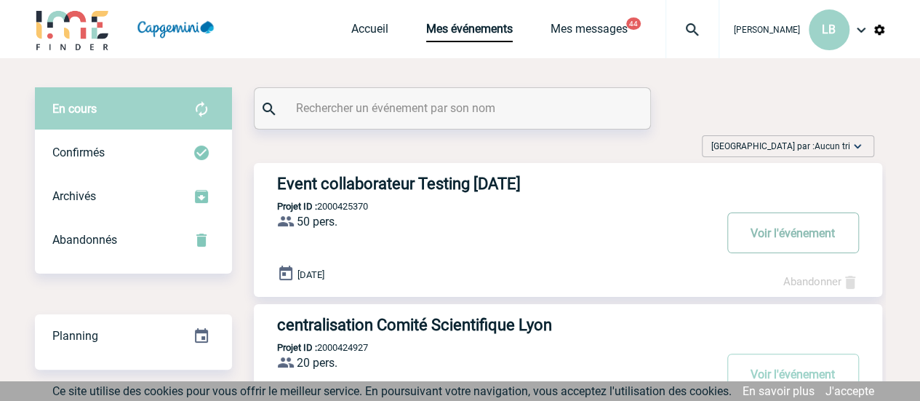
click at [749, 229] on button "Voir l'événement" at bounding box center [793, 232] width 132 height 41
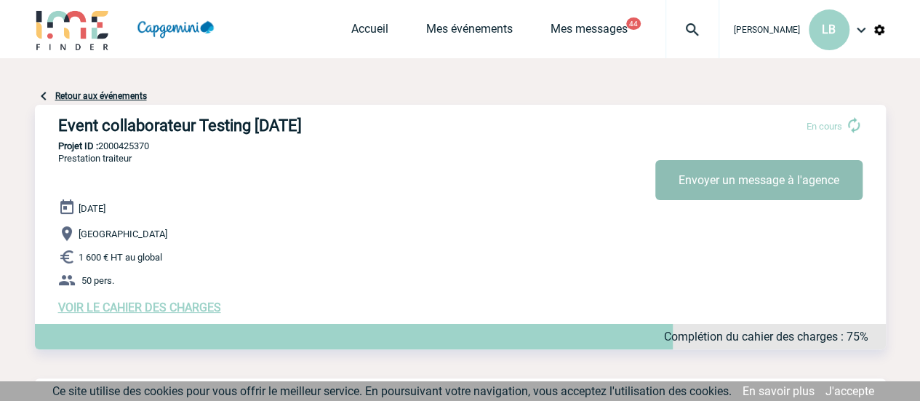
click at [745, 174] on button "Envoyer un message à l'agence" at bounding box center [758, 180] width 207 height 40
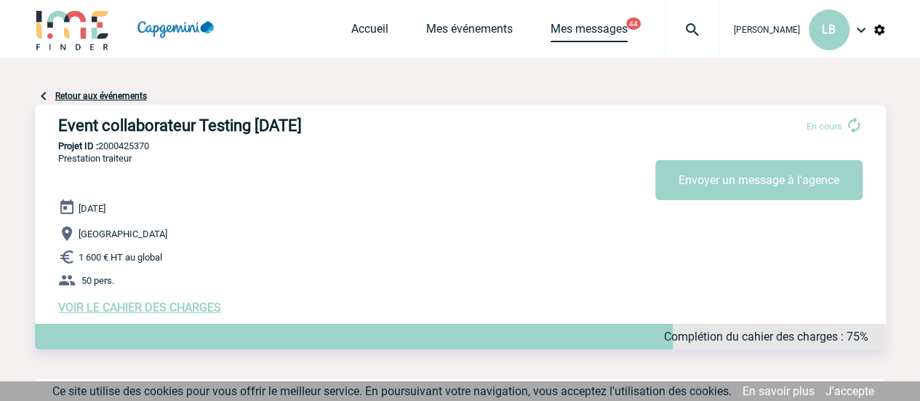
drag, startPoint x: 599, startPoint y: 18, endPoint x: 585, endPoint y: 31, distance: 19.6
click at [595, 26] on div "Accueil Mes événements Mes messages 44 Projet, client Projet, client" at bounding box center [535, 29] width 368 height 58
click at [500, 39] on link "Mes événements" at bounding box center [469, 32] width 87 height 20
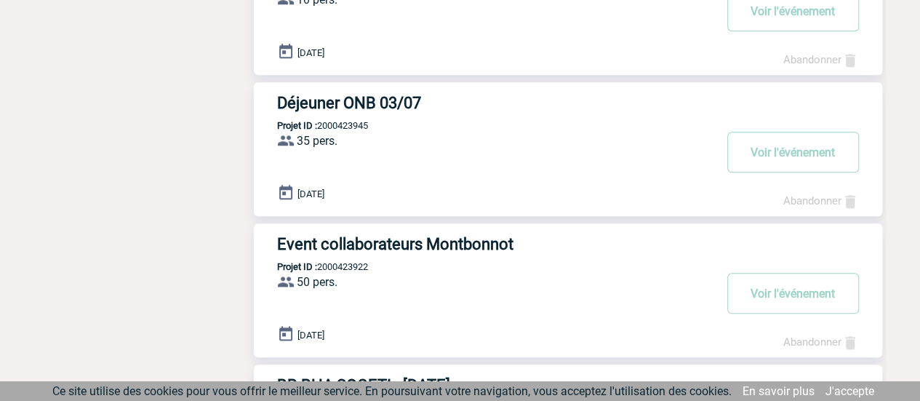
scroll to position [655, 0]
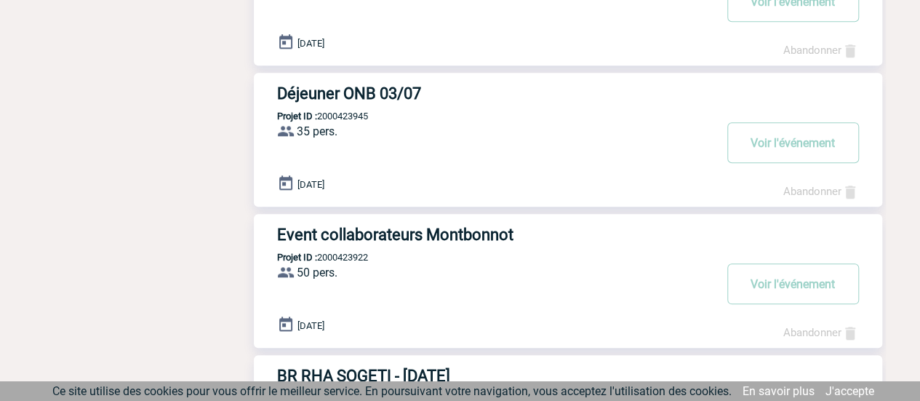
click at [365, 97] on h3 "Déjeuner ONB 03/07" at bounding box center [495, 93] width 436 height 18
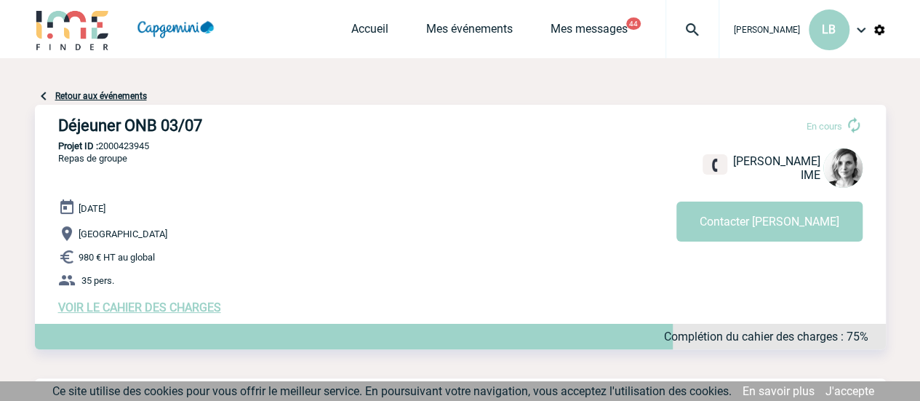
click at [164, 308] on span "VOIR LE CAHIER DES CHARGES" at bounding box center [139, 307] width 163 height 14
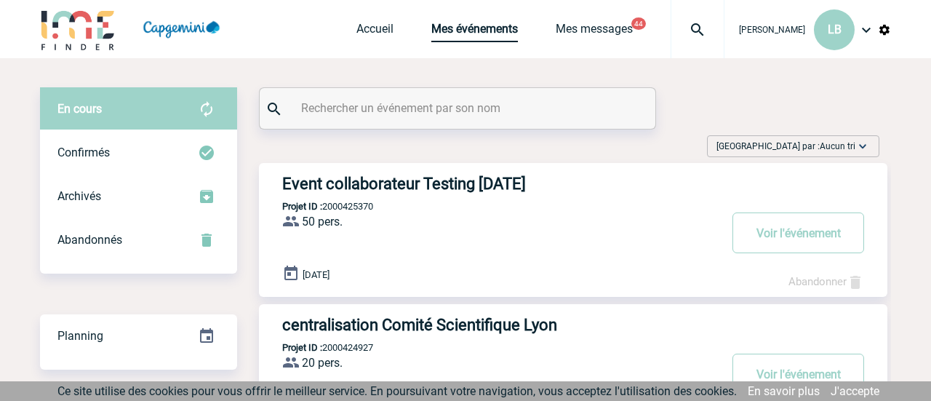
click at [502, 31] on link "Mes événements" at bounding box center [474, 32] width 87 height 20
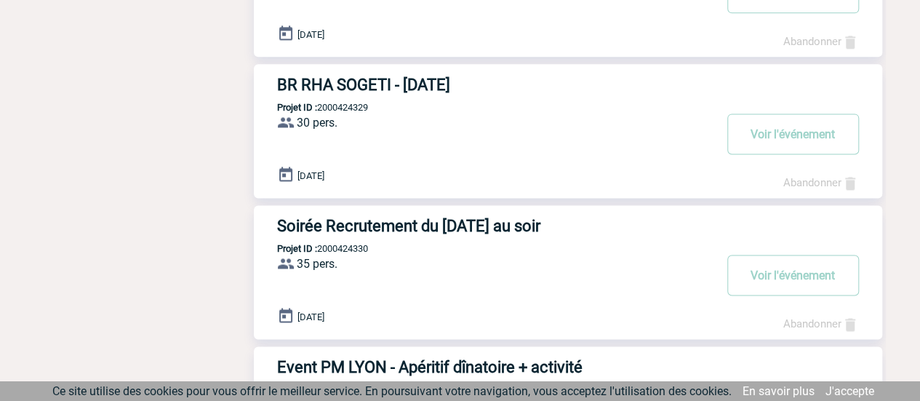
scroll to position [1018, 0]
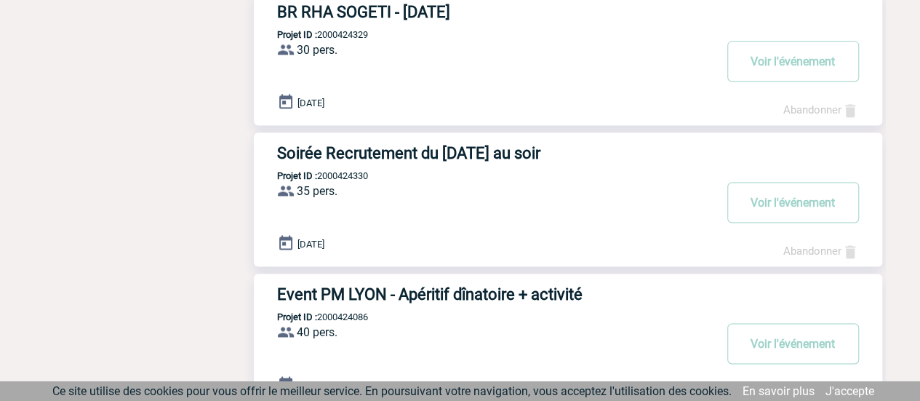
click at [547, 151] on h3 "Soirée Recrutement du 30/06/2025 au soir" at bounding box center [495, 153] width 436 height 18
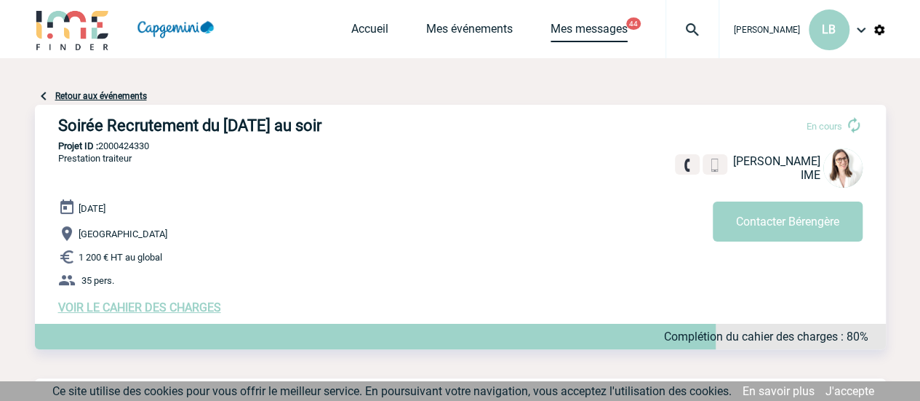
click at [582, 27] on link "Mes messages" at bounding box center [589, 32] width 77 height 20
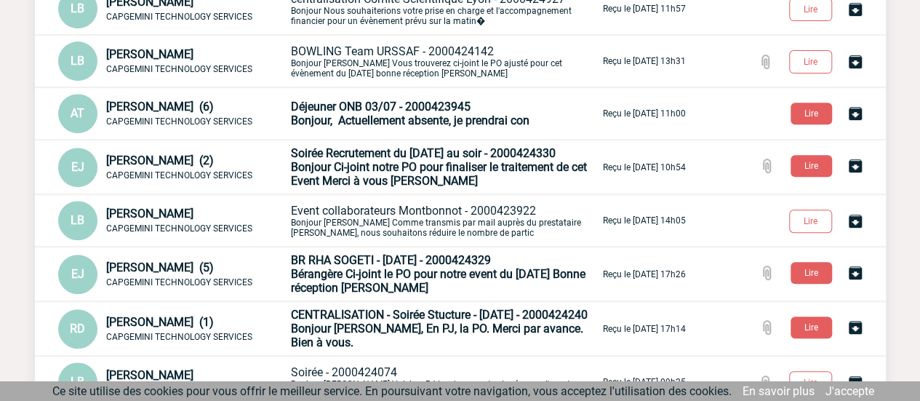
scroll to position [291, 0]
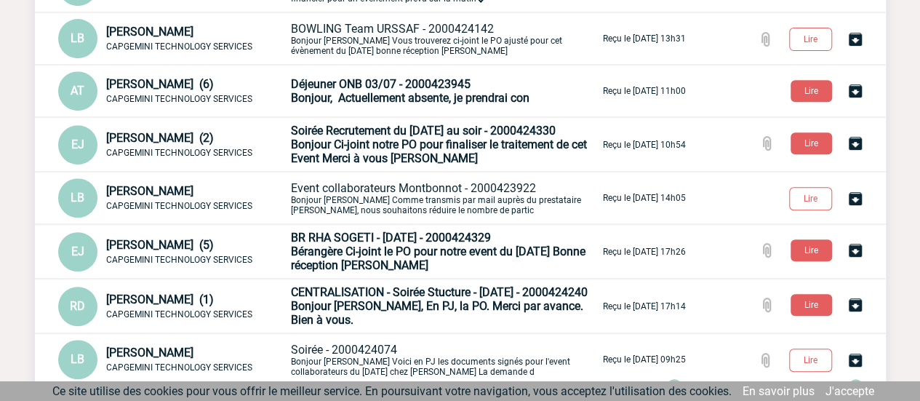
click at [315, 148] on span "Bonjour Ci-joint notre PO pour finaliser le traitement de cet Event Merci à vou…" at bounding box center [439, 151] width 296 height 28
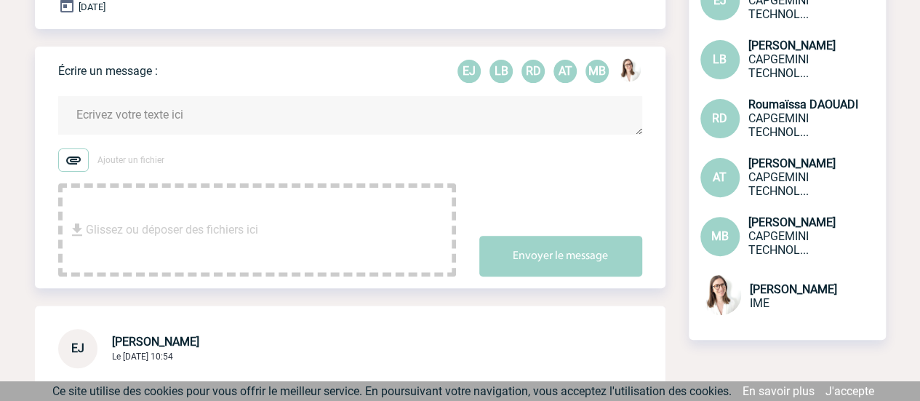
scroll to position [12, 0]
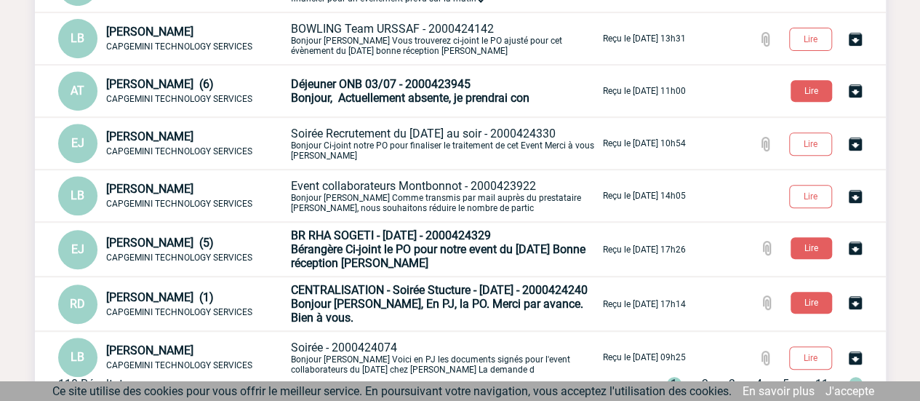
scroll to position [364, 0]
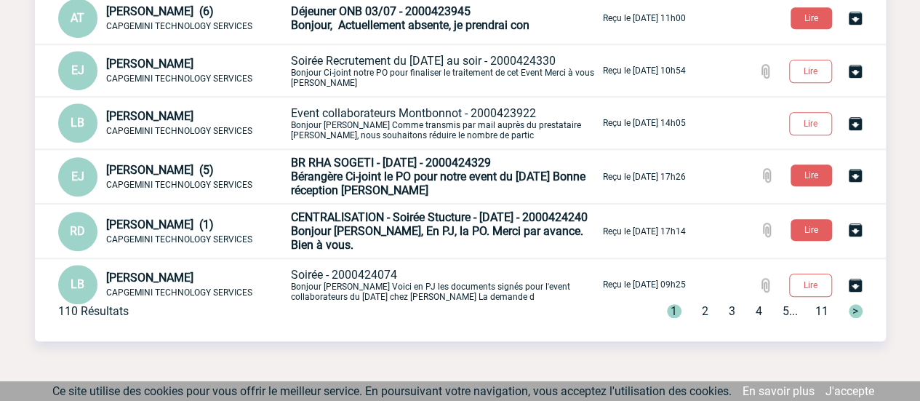
click at [702, 307] on span "2" at bounding box center [705, 311] width 7 height 14
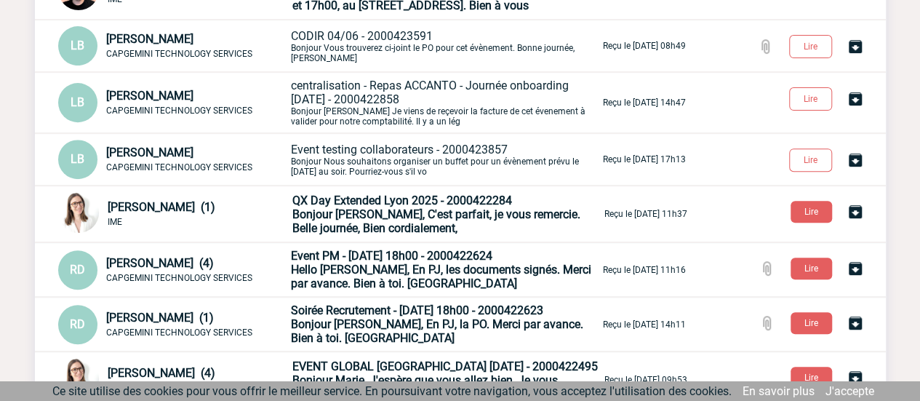
scroll to position [73, 0]
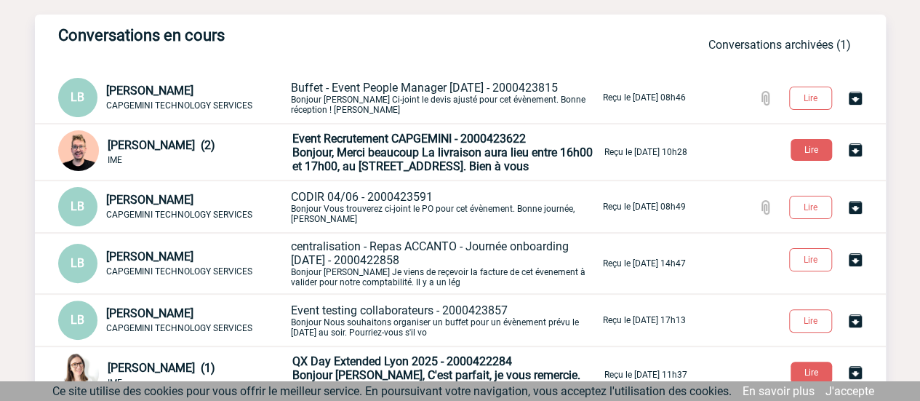
click at [356, 322] on p "Event testing collaborateurs - 2000423857 Bonjour Nous souhaitons organiser un …" at bounding box center [445, 320] width 309 height 34
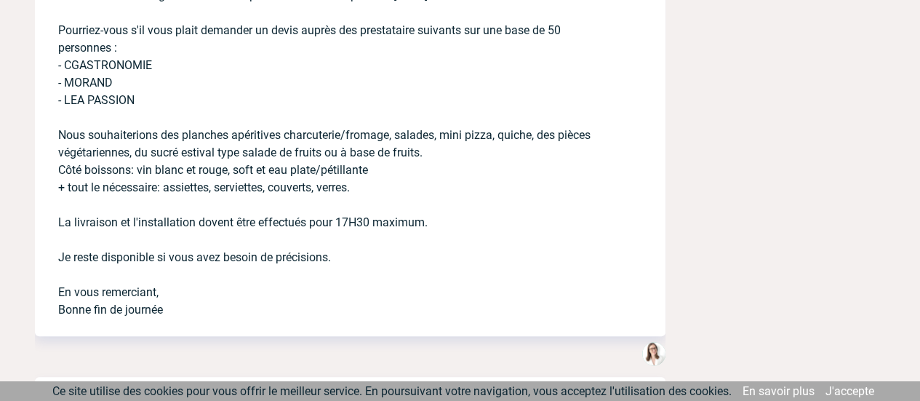
scroll to position [579, 0]
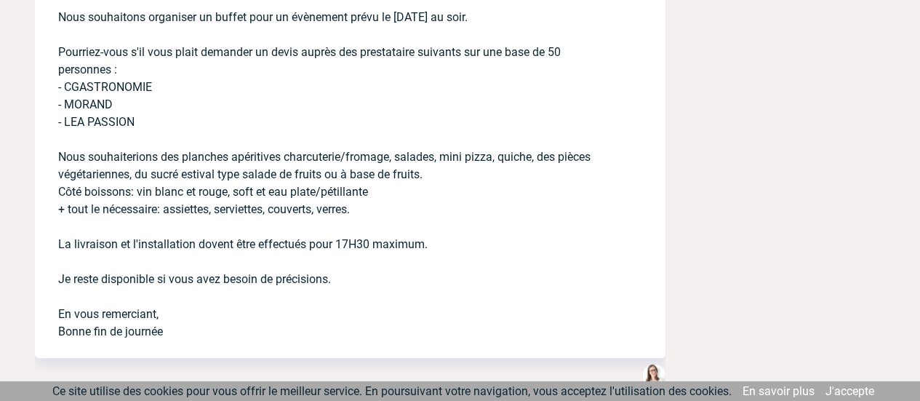
drag, startPoint x: 58, startPoint y: 17, endPoint x: 384, endPoint y: 327, distance: 449.7
click at [384, 327] on p "Bonjour Nous souhaitons organiser un buffet pour un évènement prévu le [DATE] a…" at bounding box center [329, 146] width 543 height 390
copy p "Nous souhaitons organiser un buffet pour un évènement prévu le [DATE] au soir. …"
click at [394, 293] on p "Bonjour Nous souhaitons organiser un buffet pour un évènement prévu le [DATE] a…" at bounding box center [329, 146] width 543 height 390
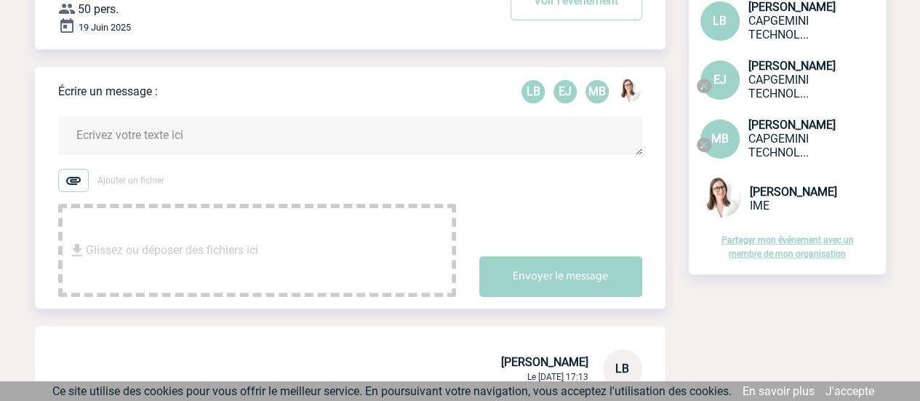
scroll to position [0, 0]
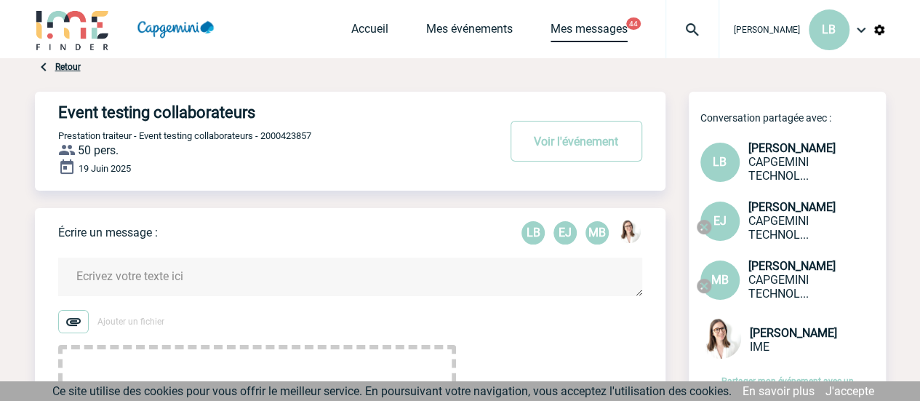
click at [565, 34] on link "Mes messages" at bounding box center [589, 32] width 77 height 20
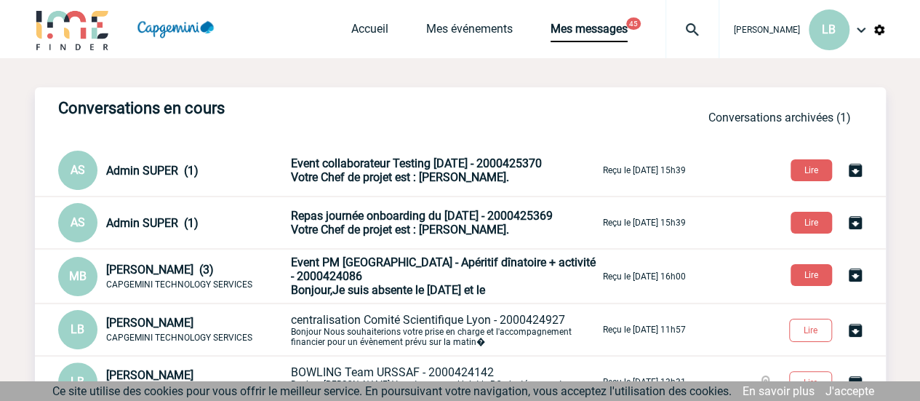
click at [456, 175] on span "Votre Chef de projet est : [PERSON_NAME]." at bounding box center [400, 177] width 218 height 14
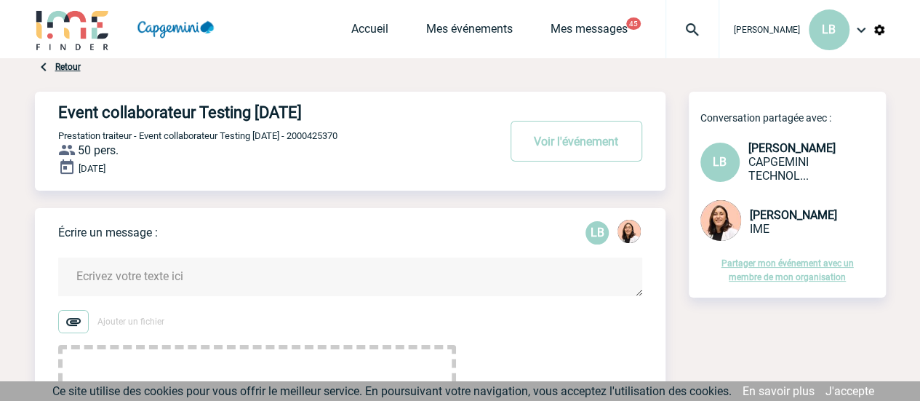
click at [256, 280] on textarea at bounding box center [350, 277] width 584 height 39
paste textarea "Nous souhaitons organiser un buffet pour un évènement prévu le [DATE] au soir. …"
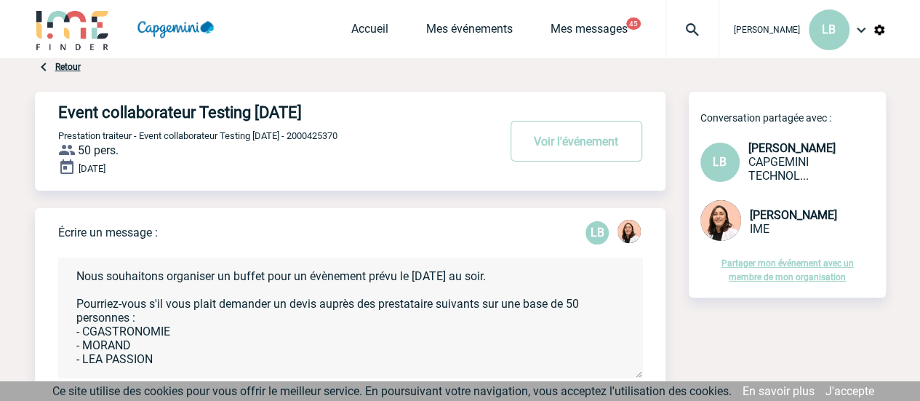
click at [72, 274] on textarea "Nous souhaitons organiser un buffet pour un évènement prévu le [DATE] au soir. …" at bounding box center [350, 318] width 584 height 120
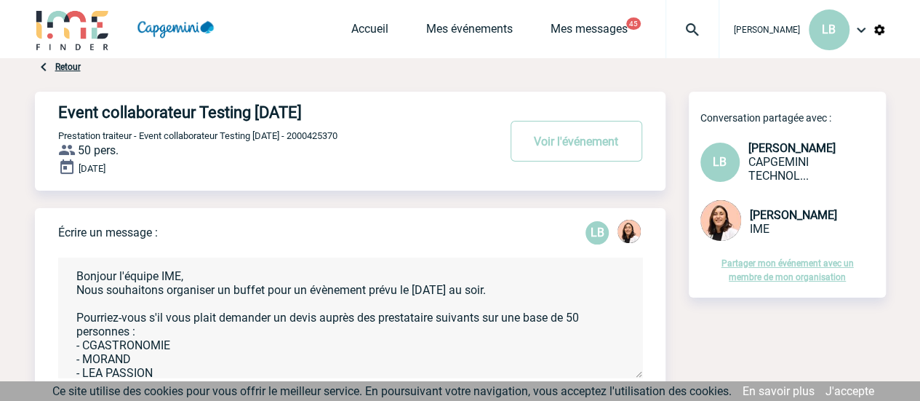
drag, startPoint x: 476, startPoint y: 290, endPoint x: 437, endPoint y: 290, distance: 38.6
click at [437, 290] on textarea "Bonjour l'équipe IME, Nous souhaitons organiser un buffet pour un évènement pré…" at bounding box center [350, 318] width 584 height 120
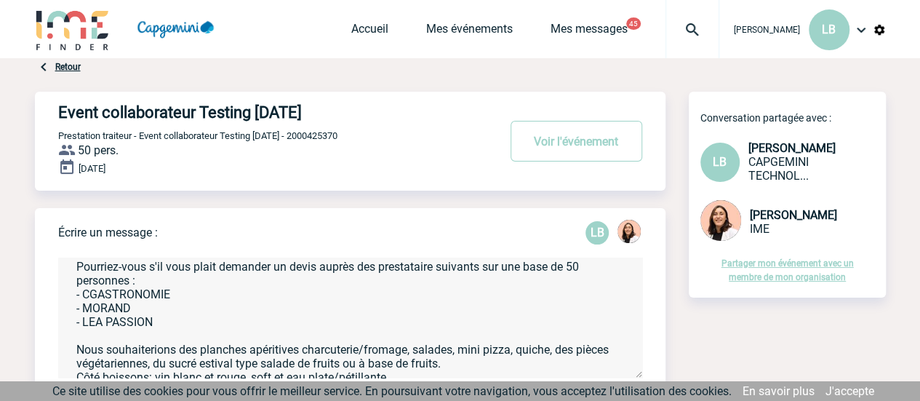
scroll to position [73, 0]
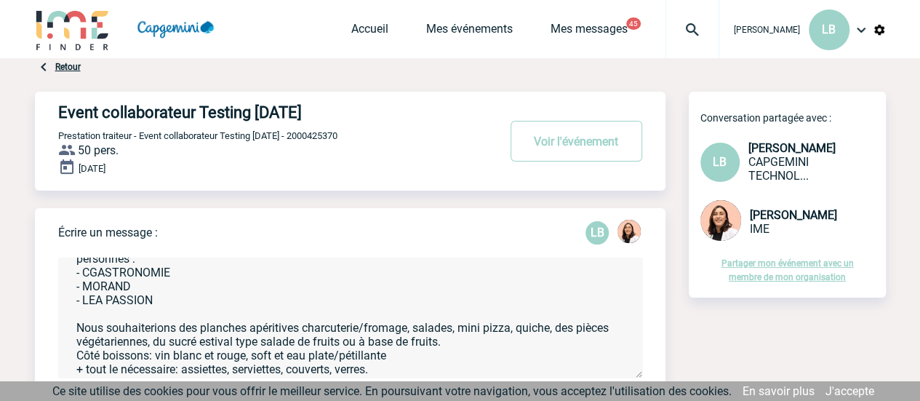
drag, startPoint x: 160, startPoint y: 303, endPoint x: 79, endPoint y: 304, distance: 80.8
click at [79, 304] on textarea "Bonjour l'équipe IME, Nous souhaitons organiser un buffet pour un évènement pré…" at bounding box center [350, 318] width 584 height 120
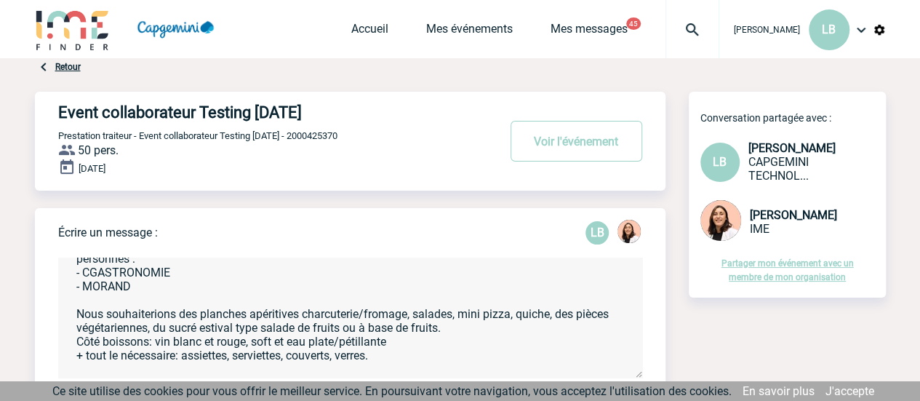
click at [244, 332] on textarea "Bonjour l'équipe IME, Nous souhaitons organiser un buffet pour un évènement pré…" at bounding box center [350, 318] width 584 height 120
click at [244, 334] on textarea "Bonjour l'équipe IME, Nous souhaitons organiser un buffet pour un évènement pré…" at bounding box center [350, 318] width 584 height 120
drag, startPoint x: 204, startPoint y: 334, endPoint x: 232, endPoint y: 332, distance: 28.4
click at [210, 334] on textarea "Bonjour l'équipe IME, Nous souhaitons organiser un buffet pour un évènement pré…" at bounding box center [350, 318] width 584 height 120
drag, startPoint x: 308, startPoint y: 330, endPoint x: 455, endPoint y: 348, distance: 148.8
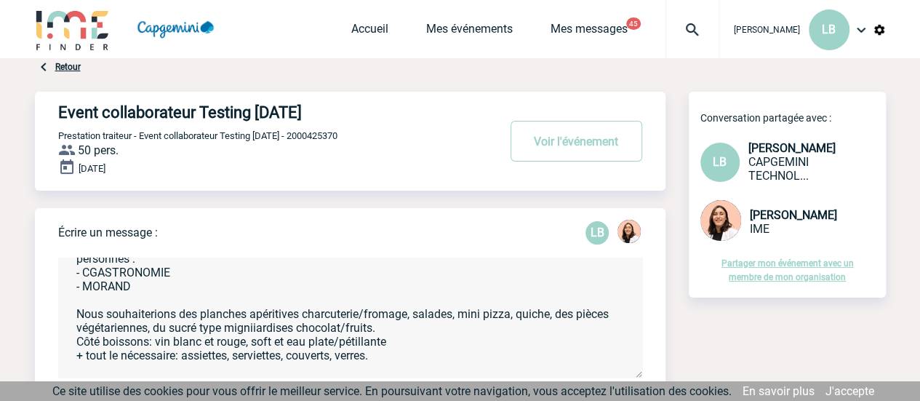
click at [455, 348] on textarea "Bonjour l'équipe IME, Nous souhaitons organiser un buffet pour un évènement pré…" at bounding box center [350, 318] width 584 height 120
drag, startPoint x: 292, startPoint y: 334, endPoint x: 349, endPoint y: 320, distance: 59.1
click at [292, 334] on textarea "Bonjour l'équipe IME, Nous souhaitons organiser un buffet pour un évènement pré…" at bounding box center [350, 318] width 584 height 120
click at [434, 331] on textarea "Bonjour l'équipe IME, Nous souhaitons organiser un buffet pour un évènement pré…" at bounding box center [350, 318] width 584 height 120
type textarea "Bonjour l'équipe IME, Nous souhaitons organiser un buffet pour un évènement pré…"
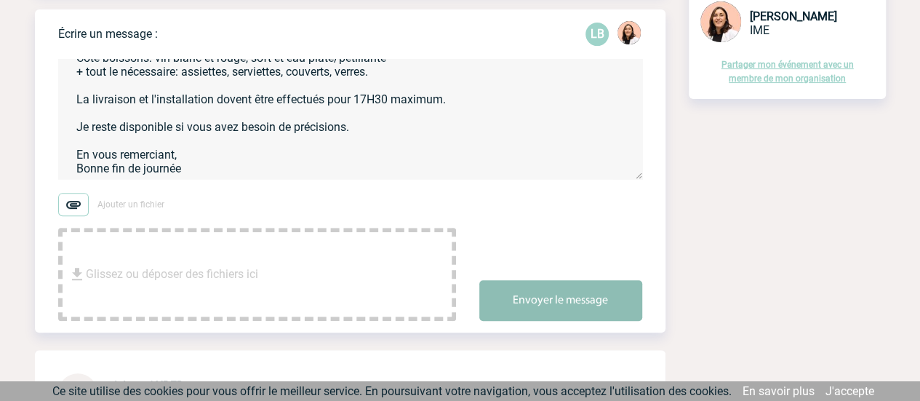
scroll to position [218, 0]
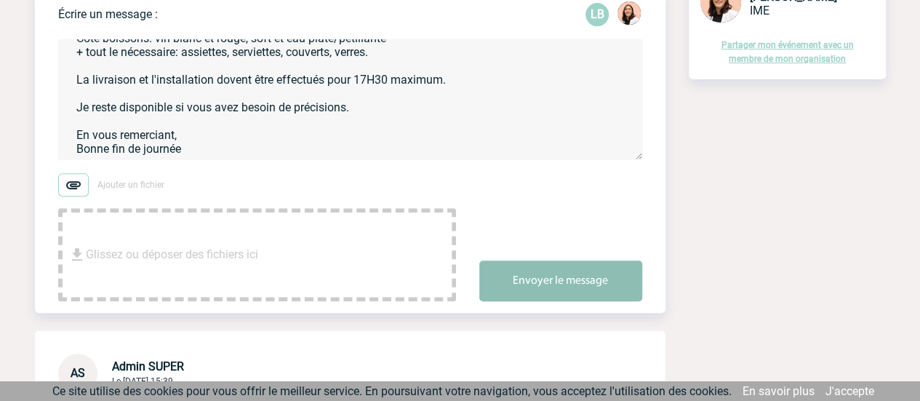
click at [543, 287] on button "Envoyer le message" at bounding box center [560, 280] width 163 height 41
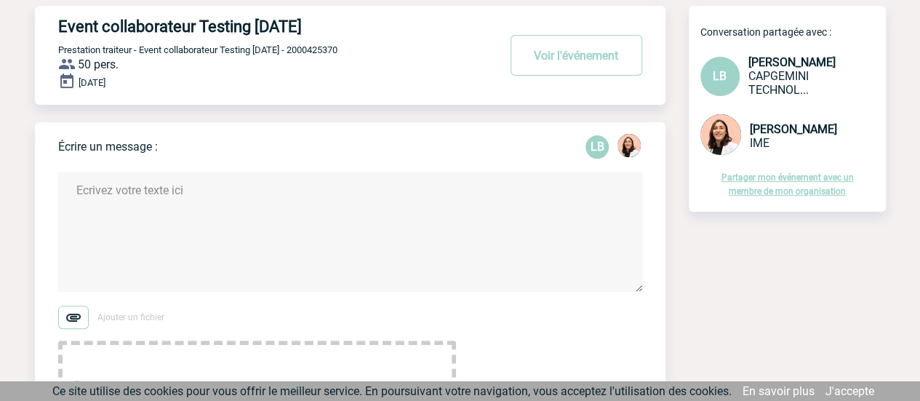
scroll to position [73, 0]
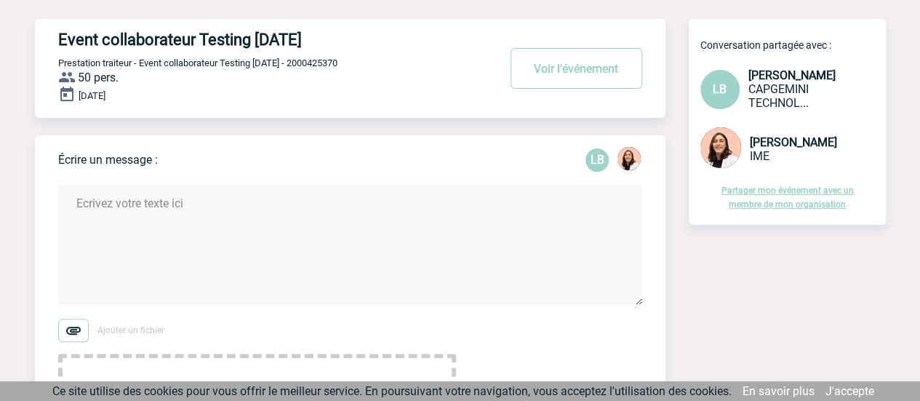
click at [754, 199] on div "Partager mon événement avec un membre de mon organisation" at bounding box center [787, 187] width 197 height 32
click at [738, 195] on link "Partager mon événement avec un membre de mon organisation" at bounding box center [788, 198] width 132 height 24
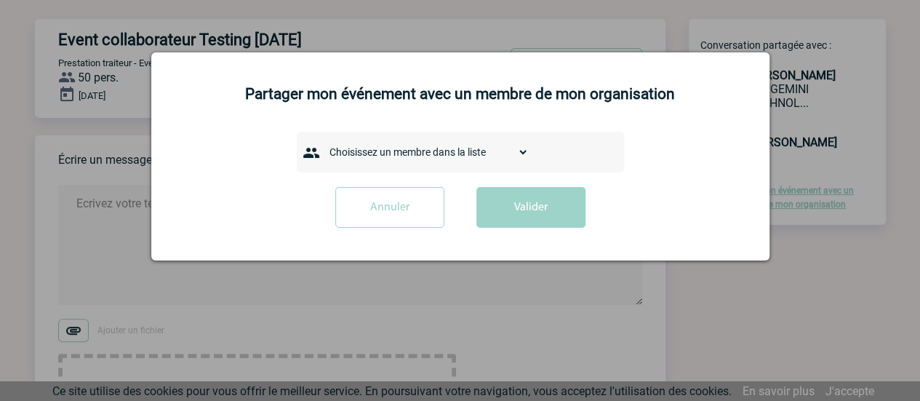
click at [390, 151] on select "Choisissez un membre dans la liste AANGOUR Sana ABICHOU [PERSON_NAME] Maïsa ABI…" at bounding box center [426, 152] width 206 height 20
select select "130711"
click at [323, 143] on select "Choisissez un membre dans la liste AANGOUR Sana ABICHOU [PERSON_NAME] Maïsa ABI…" at bounding box center [426, 152] width 206 height 20
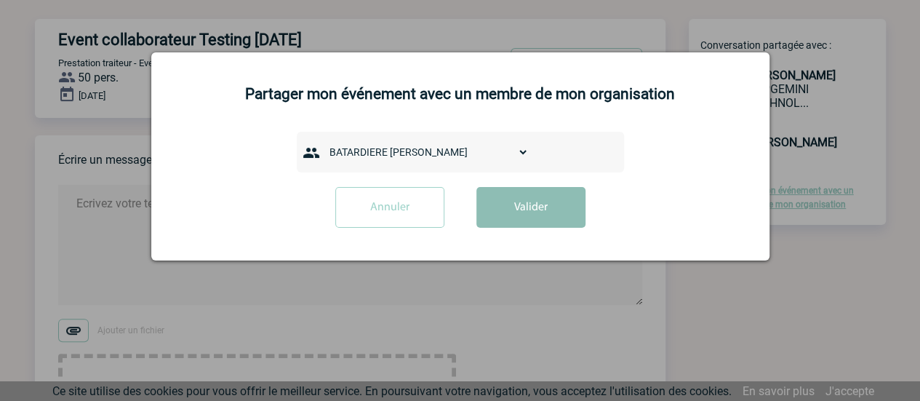
click at [522, 219] on button "Valider" at bounding box center [530, 207] width 109 height 41
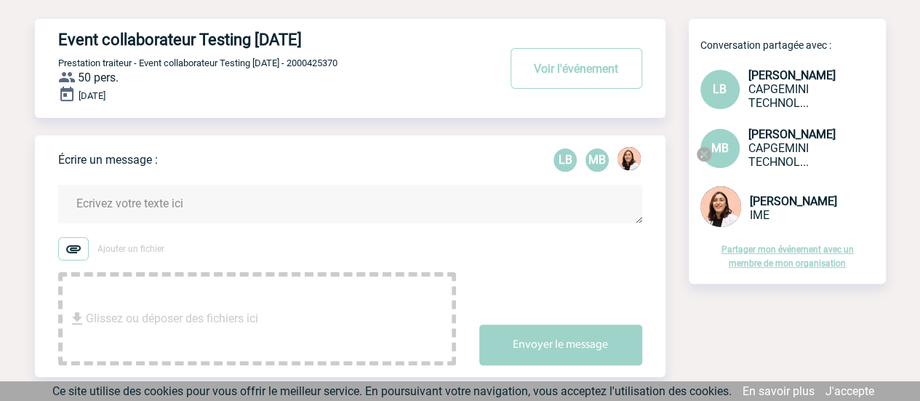
click at [781, 264] on link "Partager mon événement avec un membre de mon organisation" at bounding box center [788, 256] width 132 height 24
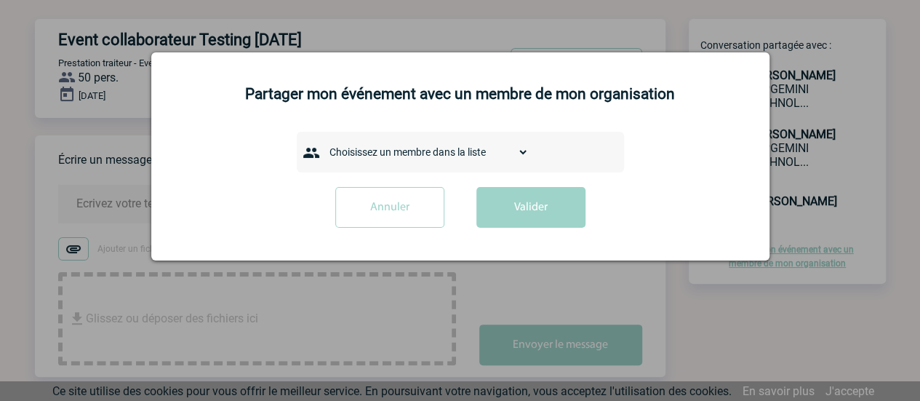
click at [431, 159] on select "Choisissez un membre dans la liste AANGOUR Sana ABICHOU [PERSON_NAME] Maïsa ABI…" at bounding box center [426, 152] width 206 height 20
select select "103958"
click at [323, 143] on select "Choisissez un membre dans la liste AANGOUR Sana ABICHOU [PERSON_NAME] Maïsa ABI…" at bounding box center [426, 152] width 206 height 20
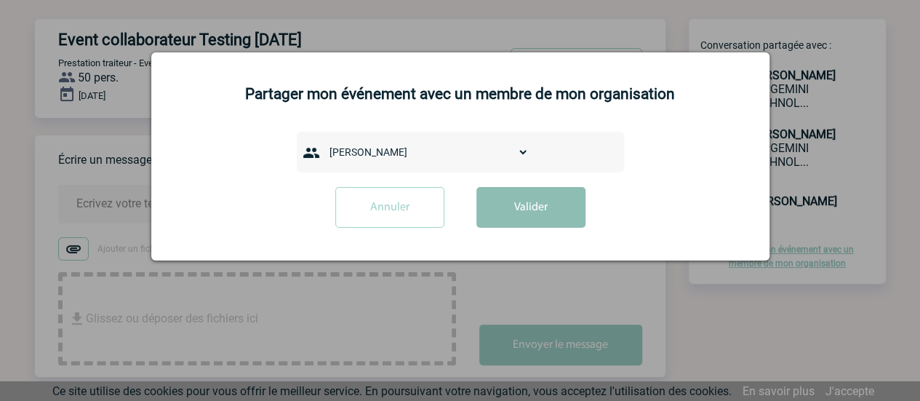
click at [540, 215] on button "Valider" at bounding box center [530, 207] width 109 height 41
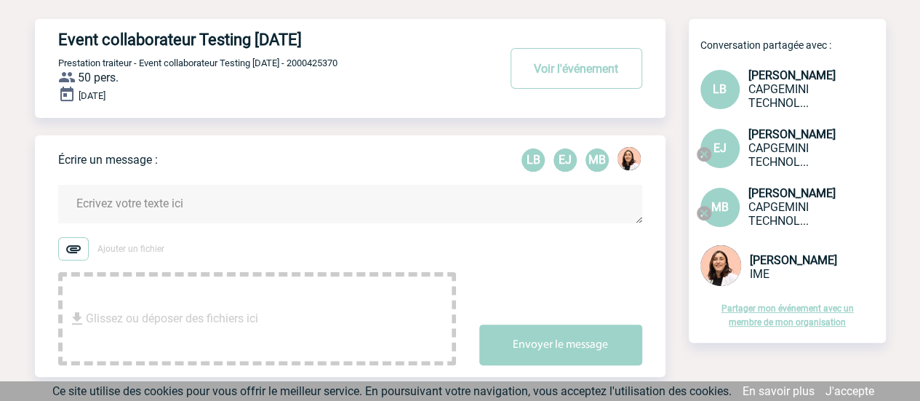
click at [762, 322] on link "Partager mon événement avec un membre de mon organisation" at bounding box center [788, 315] width 132 height 24
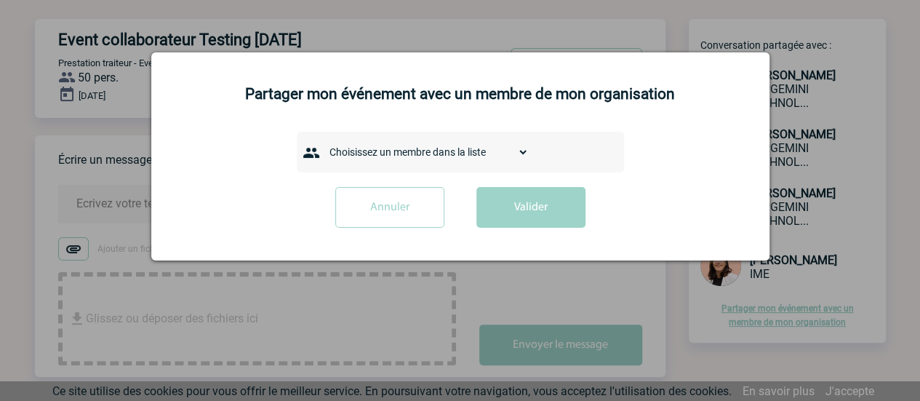
click at [385, 148] on select "Choisissez un membre dans la liste AANGOUR Sana ABICHOU [PERSON_NAME] Maïsa ABI…" at bounding box center [426, 152] width 206 height 20
select select "115803"
click at [323, 143] on select "Choisissez un membre dans la liste AANGOUR Sana ABICHOU [PERSON_NAME] Maïsa ABI…" at bounding box center [426, 152] width 206 height 20
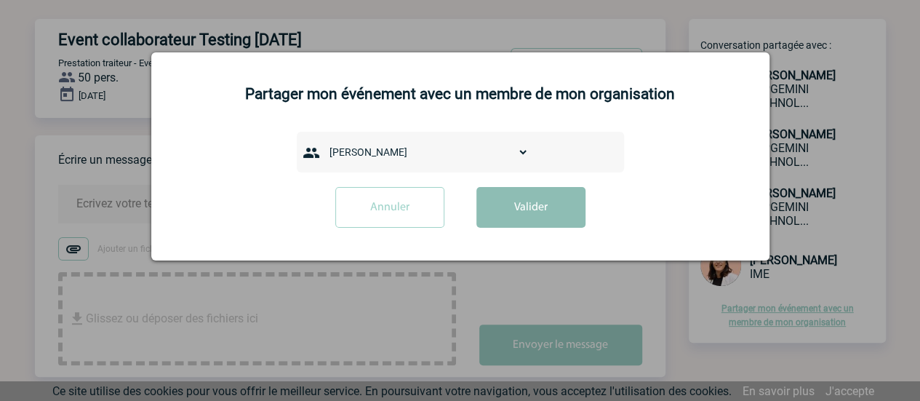
click at [549, 218] on button "Valider" at bounding box center [530, 207] width 109 height 41
